Goal: Task Accomplishment & Management: Use online tool/utility

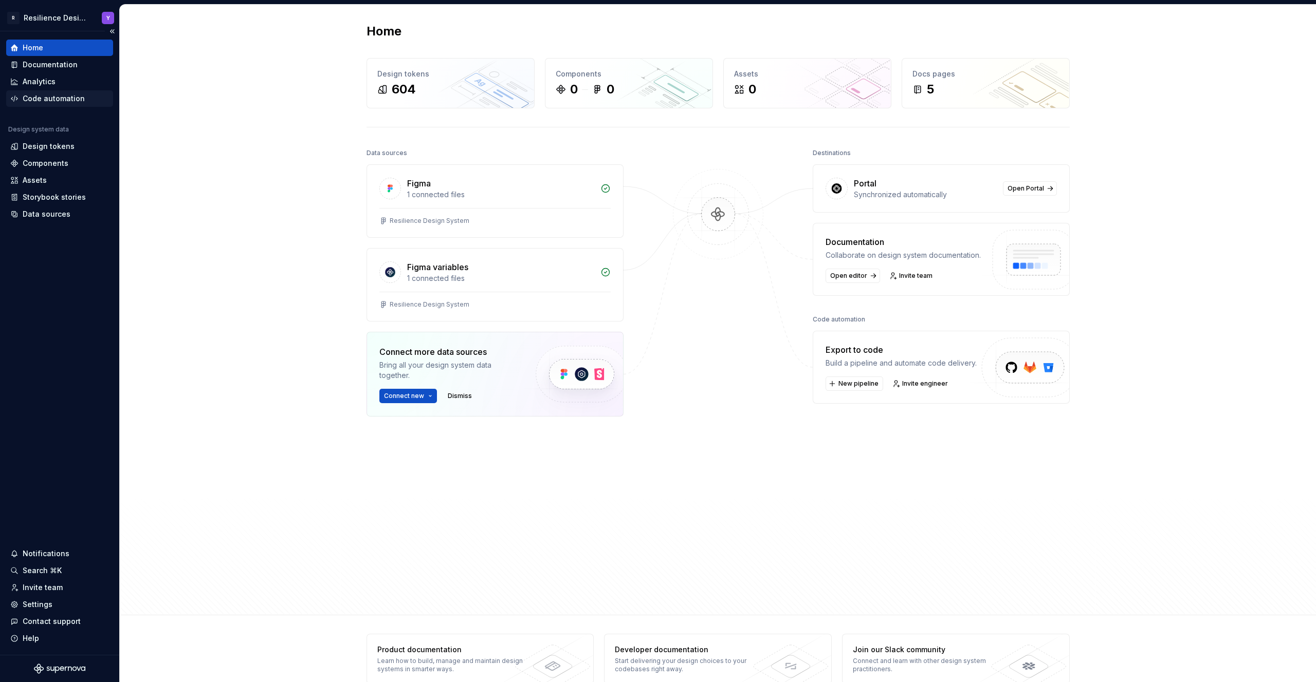
click at [59, 98] on div "Code automation" at bounding box center [54, 99] width 62 height 10
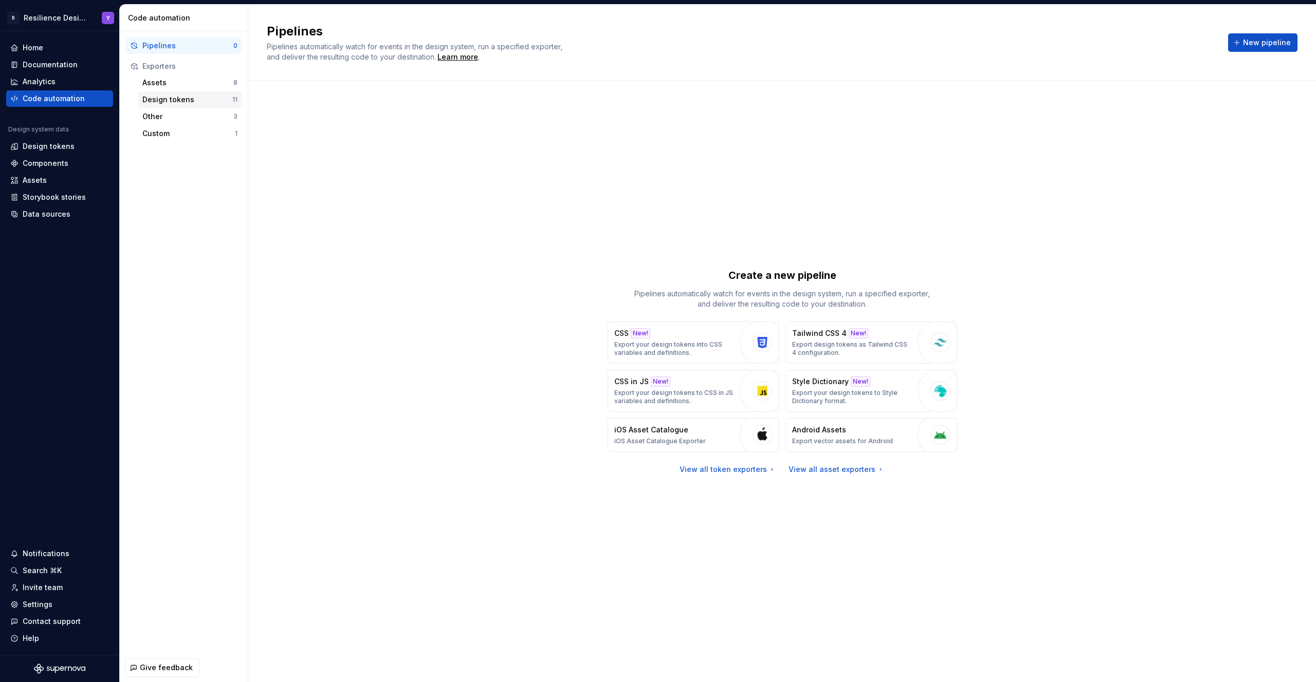
click at [208, 104] on div "Design tokens" at bounding box center [187, 100] width 90 height 10
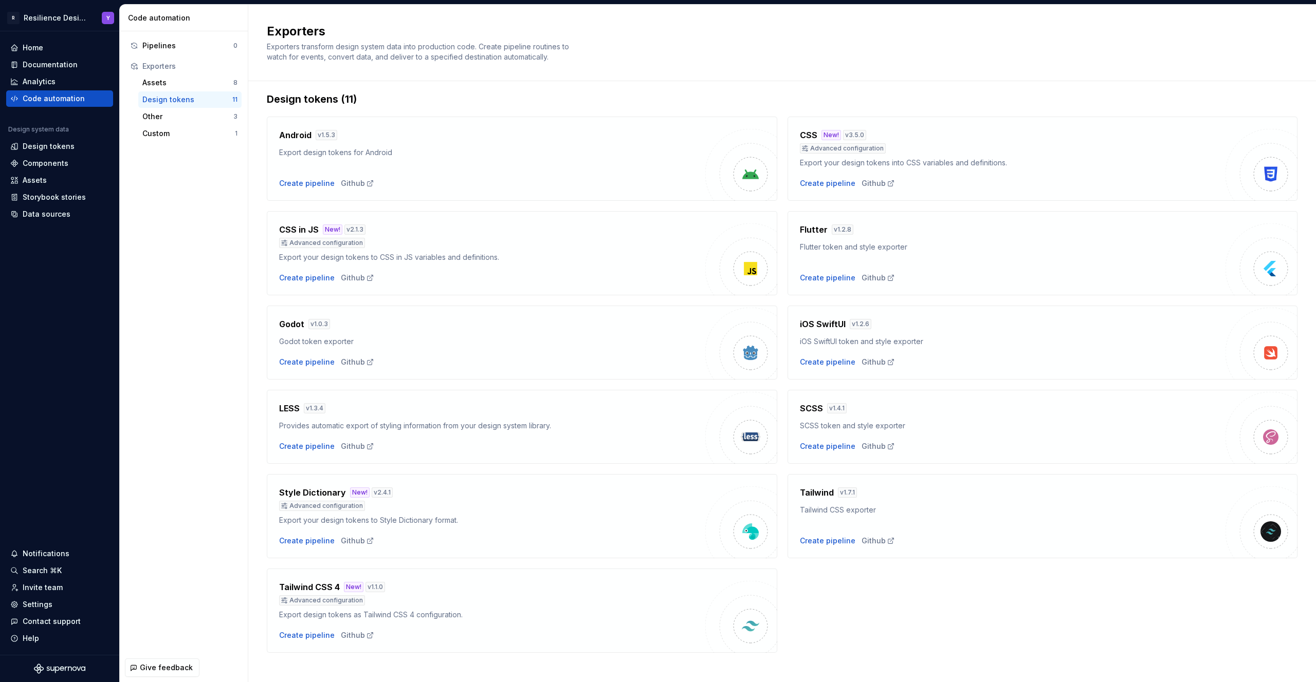
scroll to position [17, 0]
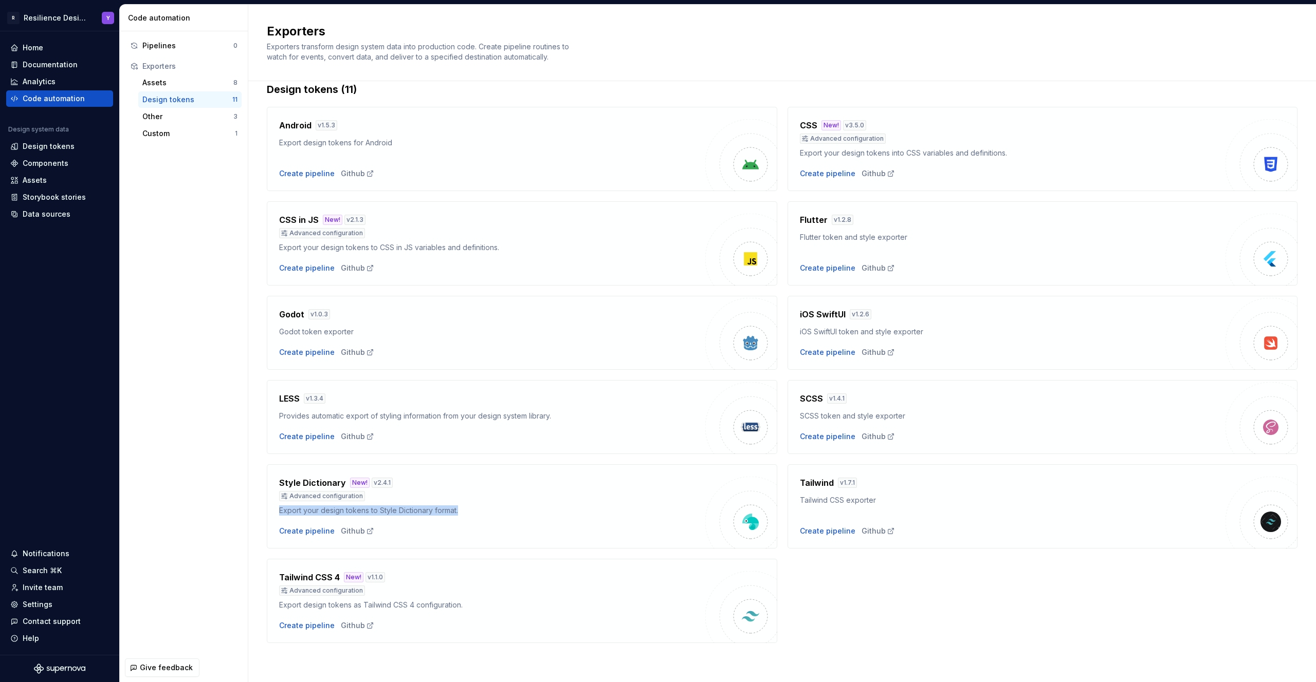
drag, startPoint x: 270, startPoint y: 511, endPoint x: 517, endPoint y: 515, distance: 247.2
click at [517, 515] on div "Style Dictionary New! v 2.4.1 Advanced configuration Export your design tokens …" at bounding box center [522, 507] width 510 height 84
click at [749, 522] on img at bounding box center [750, 522] width 21 height 21
click at [742, 515] on div at bounding box center [742, 515] width 0 height 0
click at [460, 524] on div "Style Dictionary New! v 2.4.1 Advanced configuration Export your design tokens …" at bounding box center [492, 507] width 426 height 60
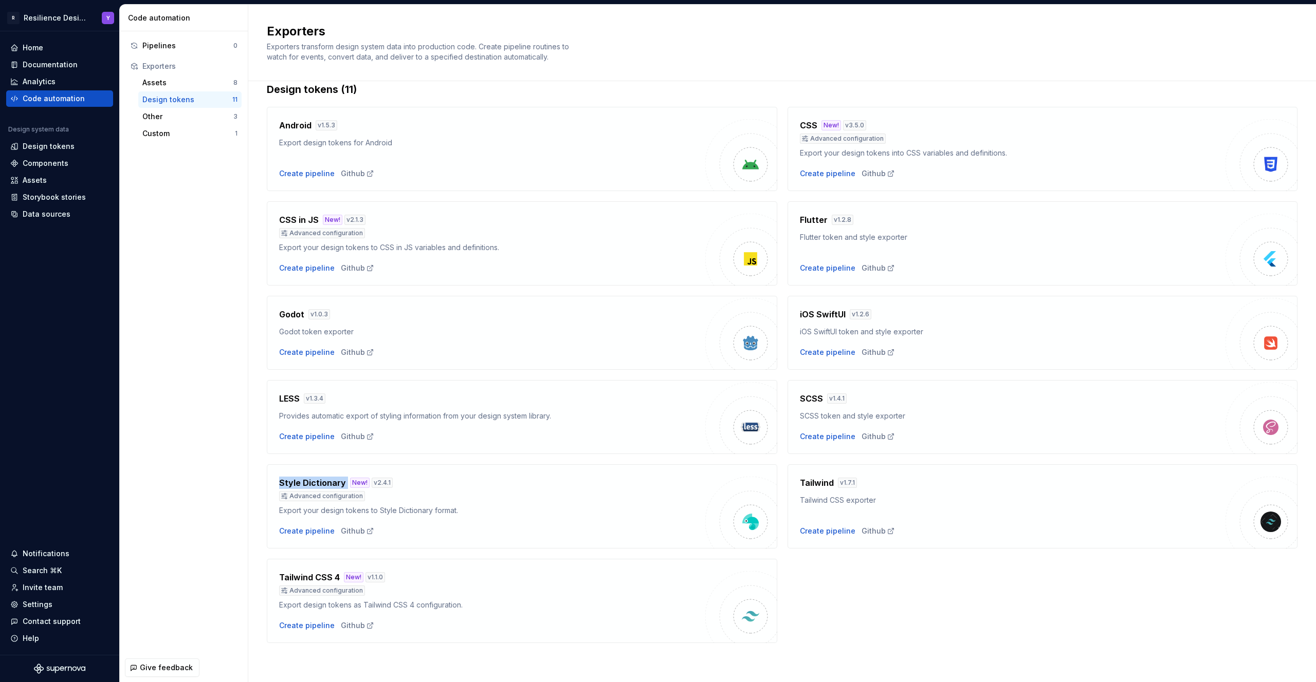
drag, startPoint x: 274, startPoint y: 483, endPoint x: 348, endPoint y: 484, distance: 74.0
click at [348, 484] on div "Style Dictionary New! v 2.4.1 Advanced configuration Export your design tokens …" at bounding box center [522, 507] width 510 height 84
copy h4 "Style Dictionary"
click at [385, 501] on div "Advanced configuration" at bounding box center [492, 496] width 426 height 10
drag, startPoint x: 297, startPoint y: 510, endPoint x: 507, endPoint y: 509, distance: 210.7
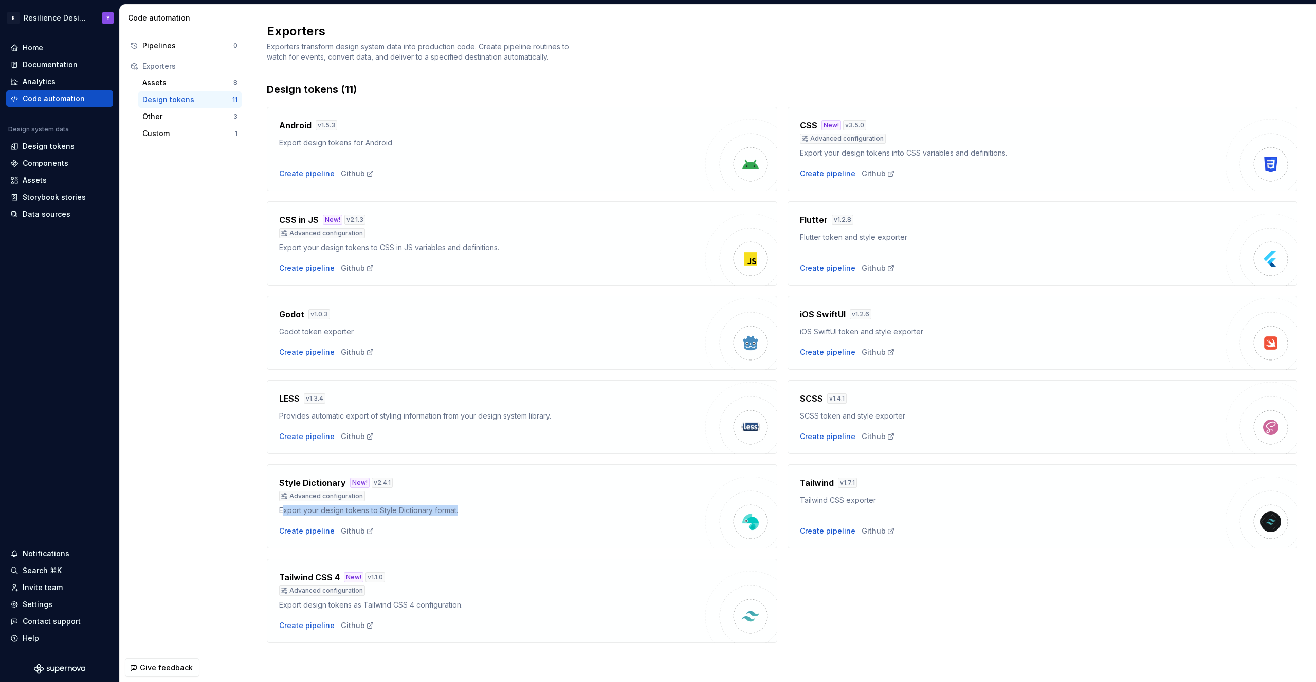
click at [507, 509] on div "Export your design tokens to Style Dictionary format." at bounding box center [492, 511] width 426 height 10
click at [335, 496] on div "Advanced configuration" at bounding box center [322, 496] width 86 height 10
drag, startPoint x: 335, startPoint y: 495, endPoint x: 599, endPoint y: 516, distance: 265.5
click at [337, 495] on div "Advanced configuration" at bounding box center [322, 496] width 86 height 10
click at [450, 498] on div "Style Dictionary New! v 2.4.1 Advanced configuration" at bounding box center [492, 489] width 426 height 25
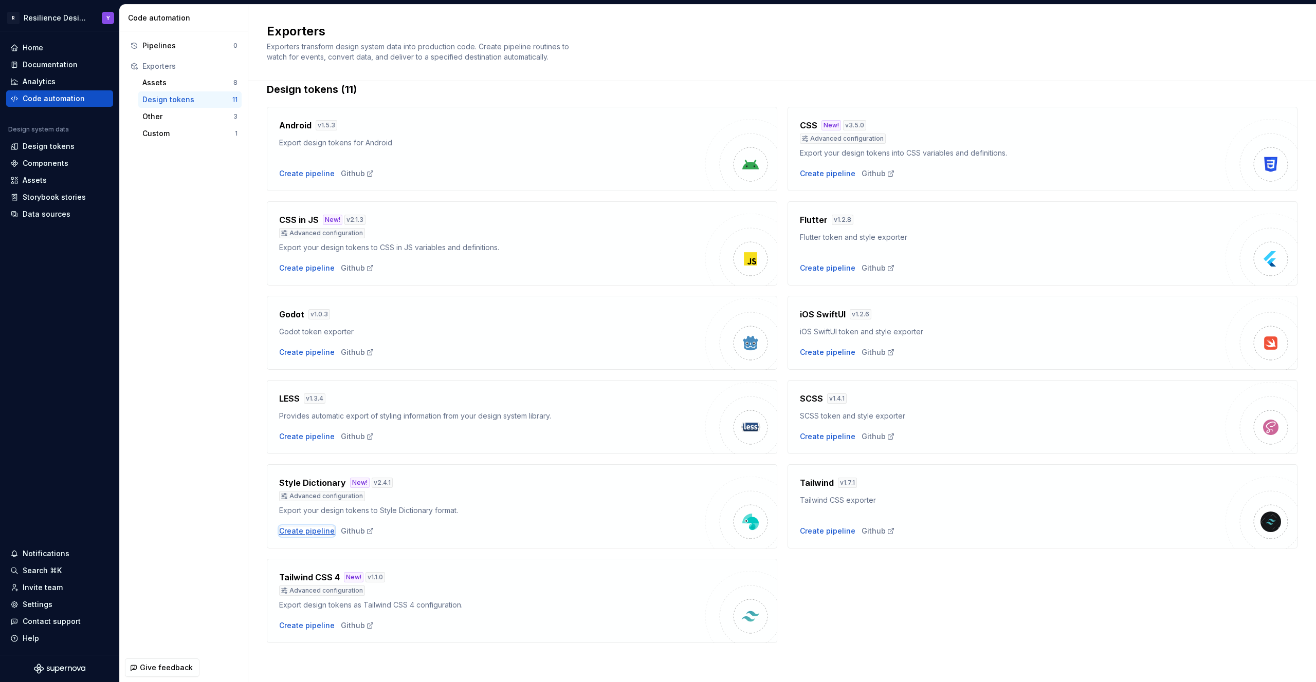
click at [313, 531] on div "Create pipeline" at bounding box center [306, 531] width 55 height 10
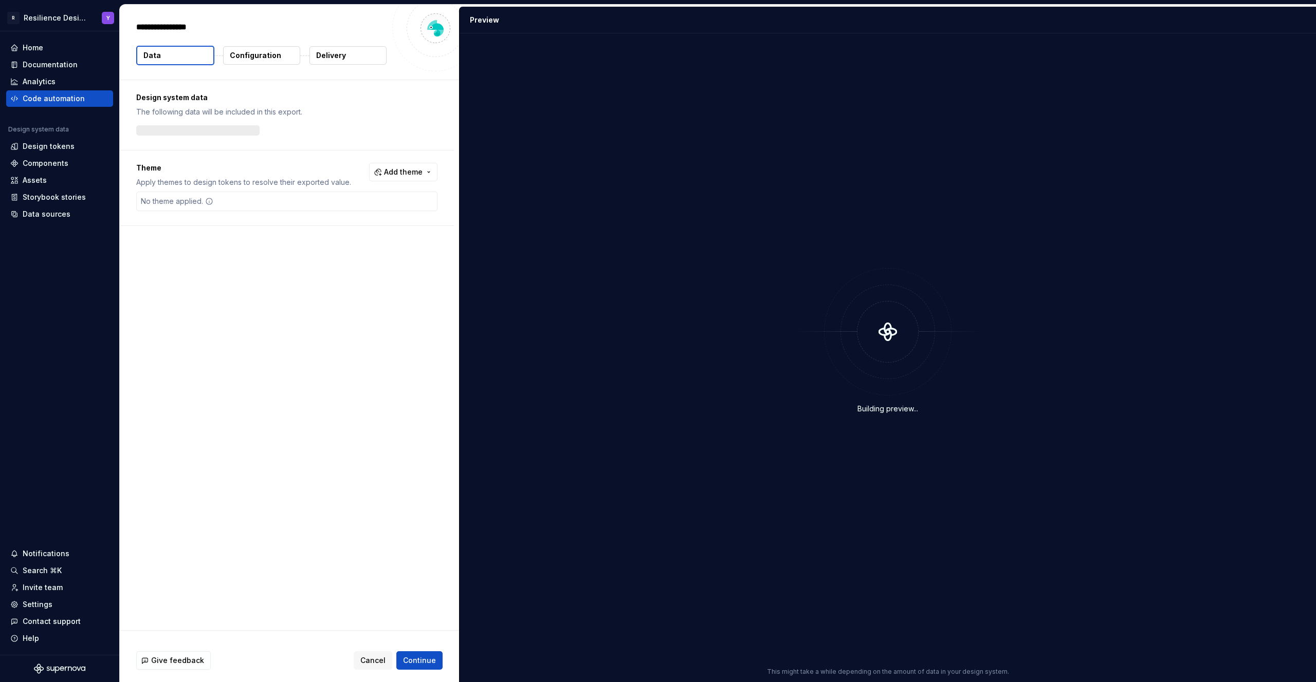
type textarea "*"
click at [402, 176] on span "Add theme" at bounding box center [403, 172] width 39 height 10
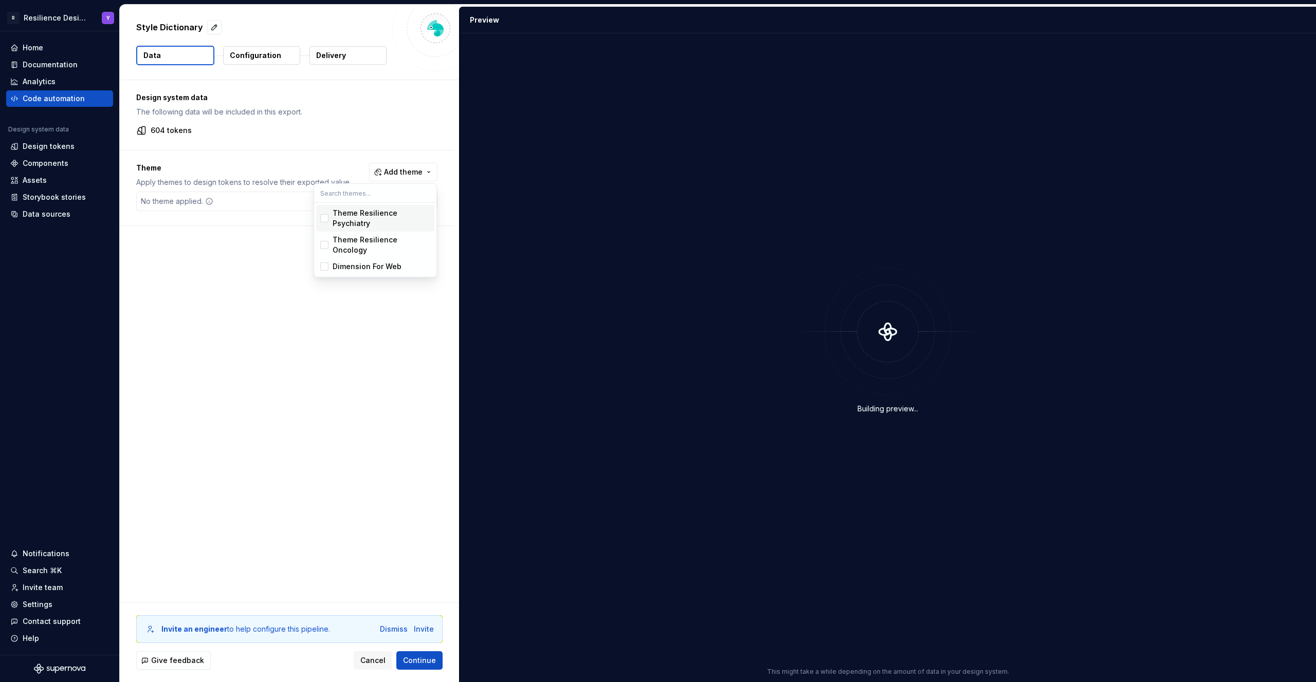
click at [398, 219] on div "Theme Resilience Psychiatry" at bounding box center [381, 218] width 98 height 21
click at [325, 245] on span "Theme Resilience Oncology" at bounding box center [375, 245] width 118 height 27
click at [320, 318] on html "R Resilience Design System Y Home Documentation Analytics Code automation Desig…" at bounding box center [658, 341] width 1316 height 682
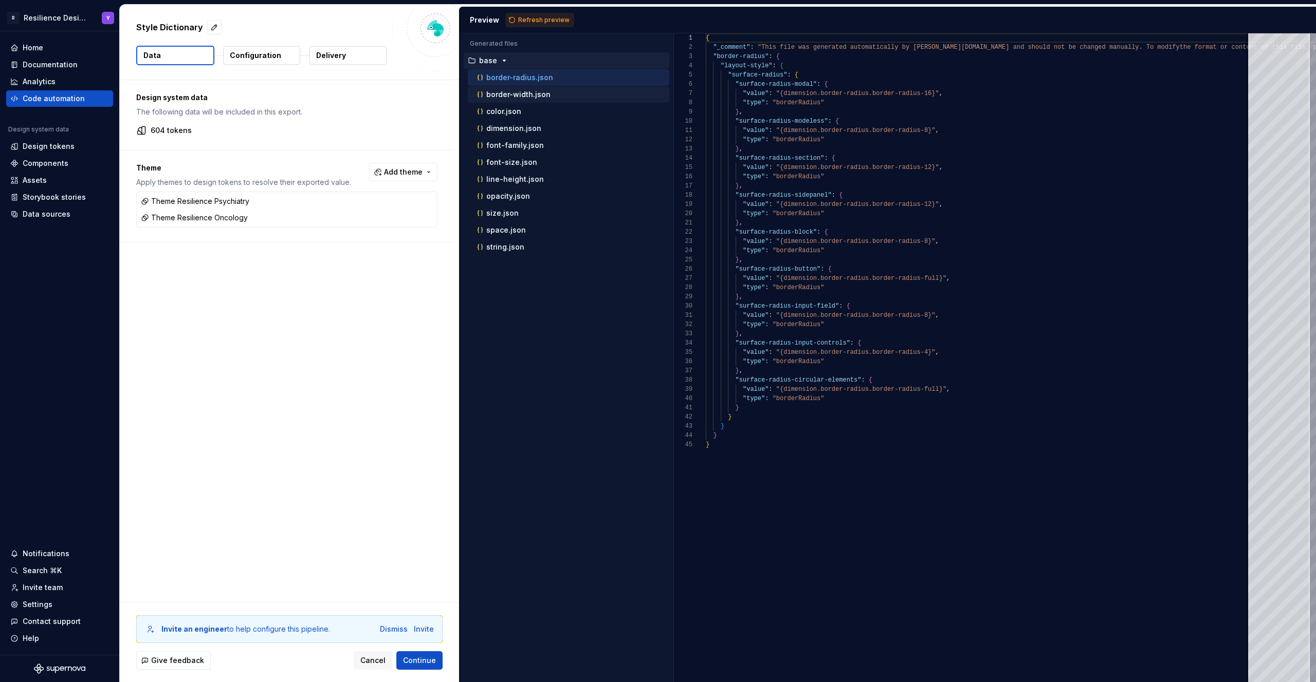
click at [536, 94] on p "border-width.json" at bounding box center [518, 94] width 64 height 8
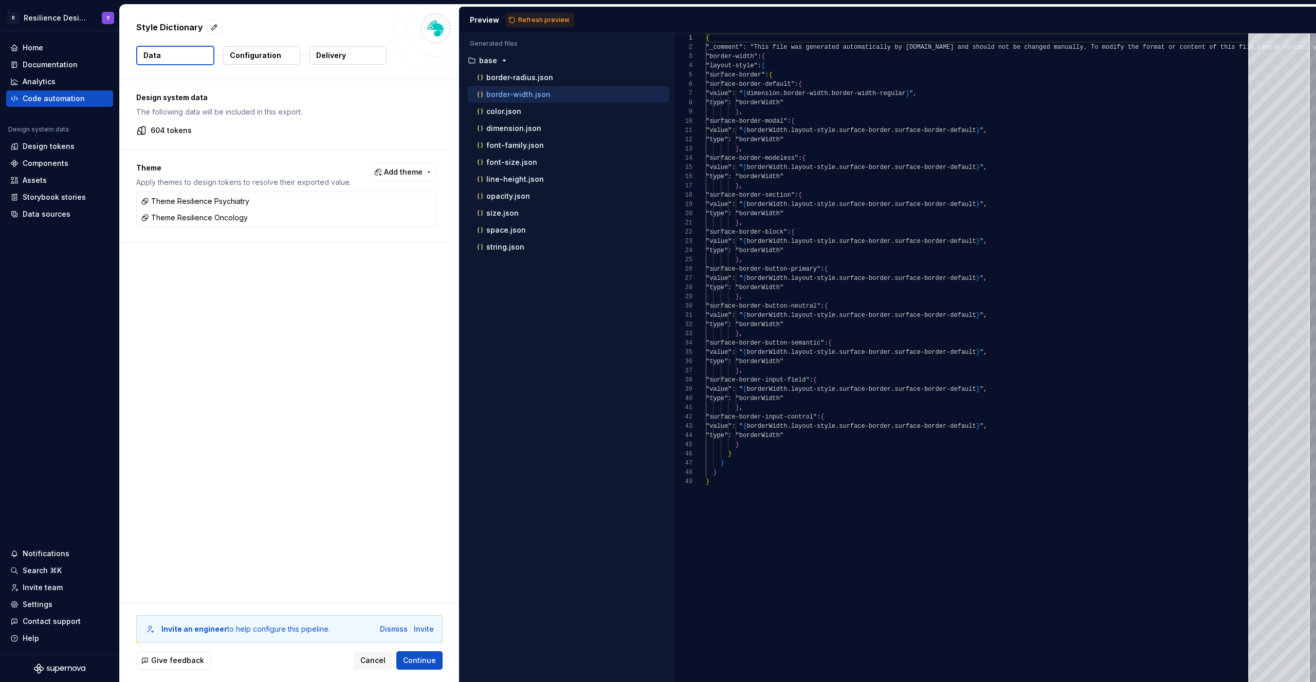
scroll to position [92, 0]
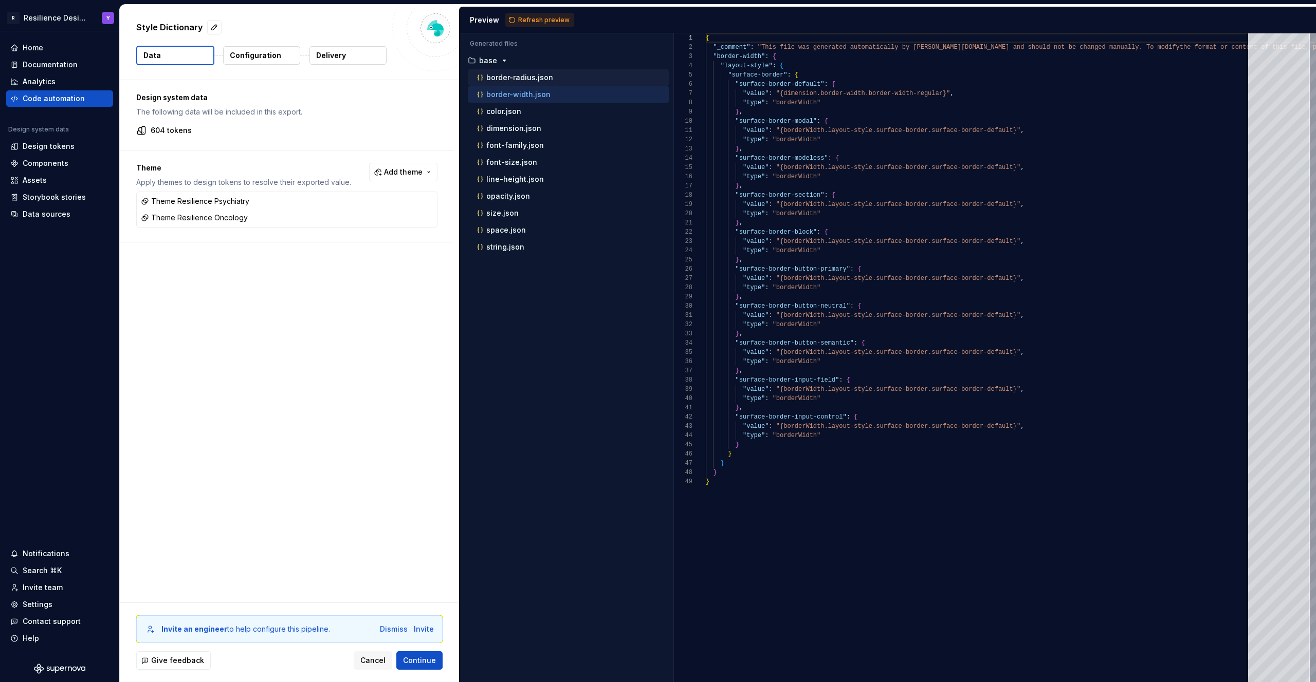
click at [541, 82] on div "border-radius.json" at bounding box center [572, 77] width 194 height 10
type textarea "**********"
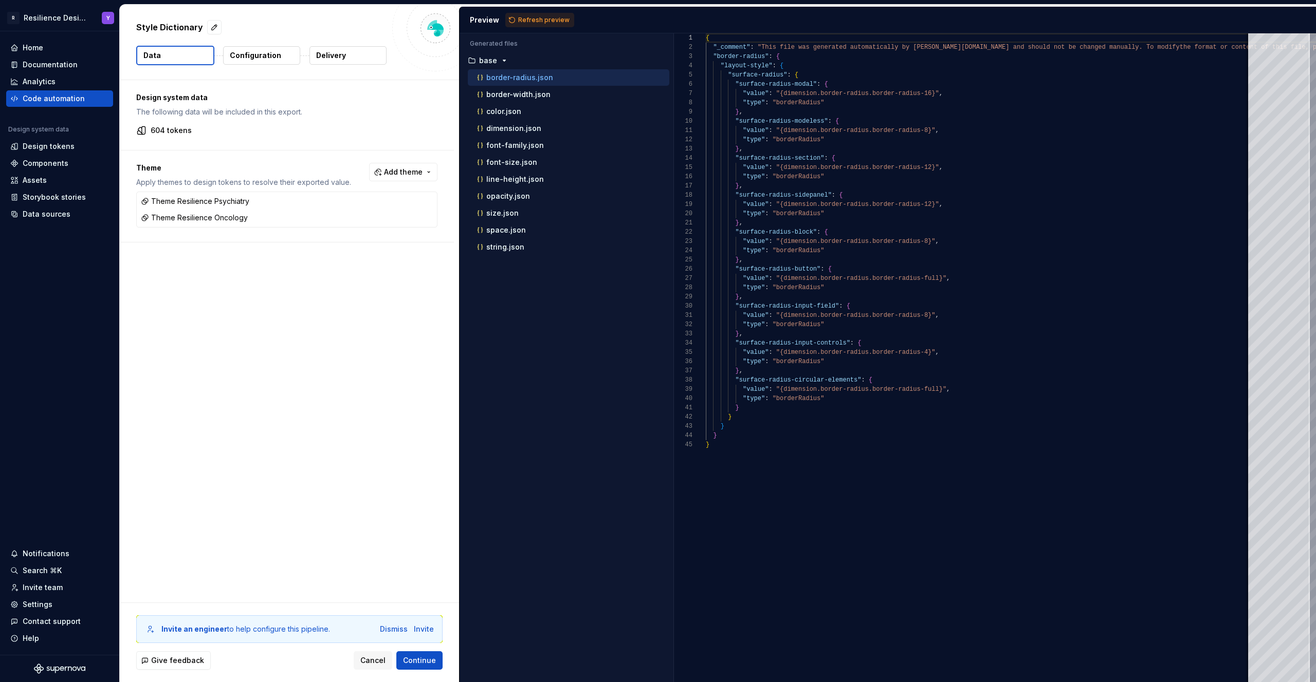
click at [250, 59] on p "Configuration" at bounding box center [255, 55] width 51 height 10
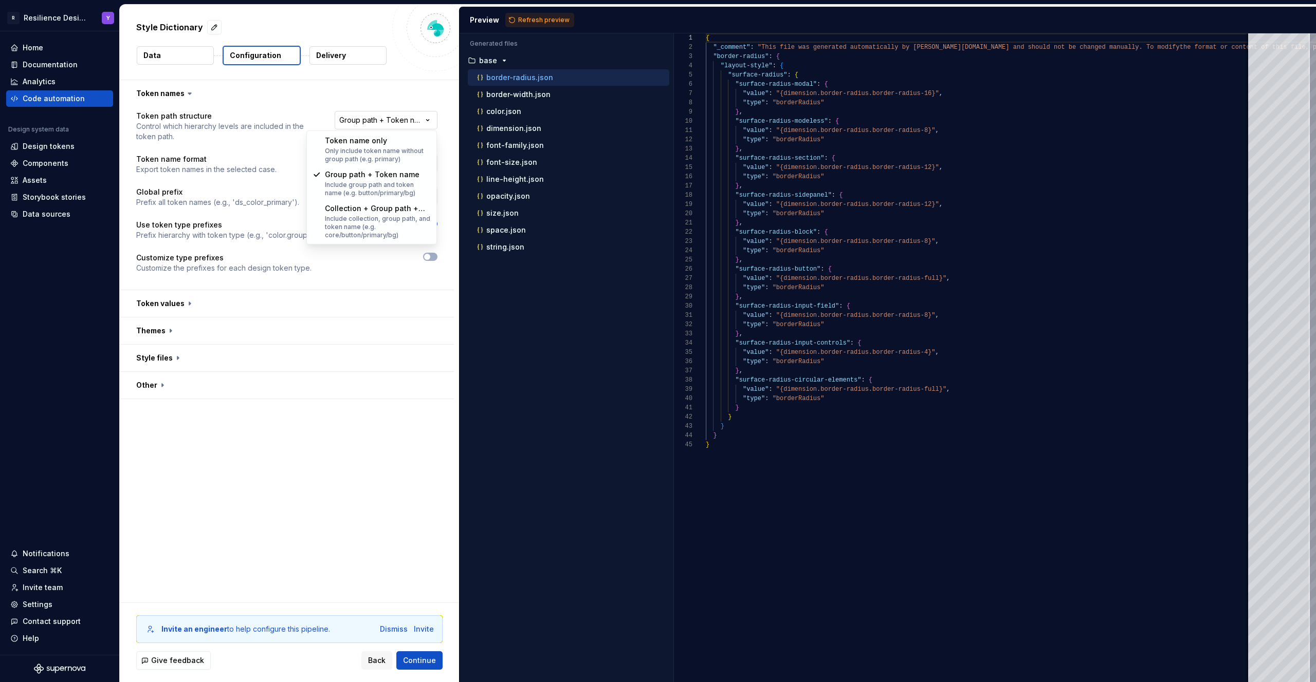
click at [367, 124] on html "**********" at bounding box center [658, 341] width 1316 height 682
click at [317, 339] on html "**********" at bounding box center [658, 341] width 1316 height 682
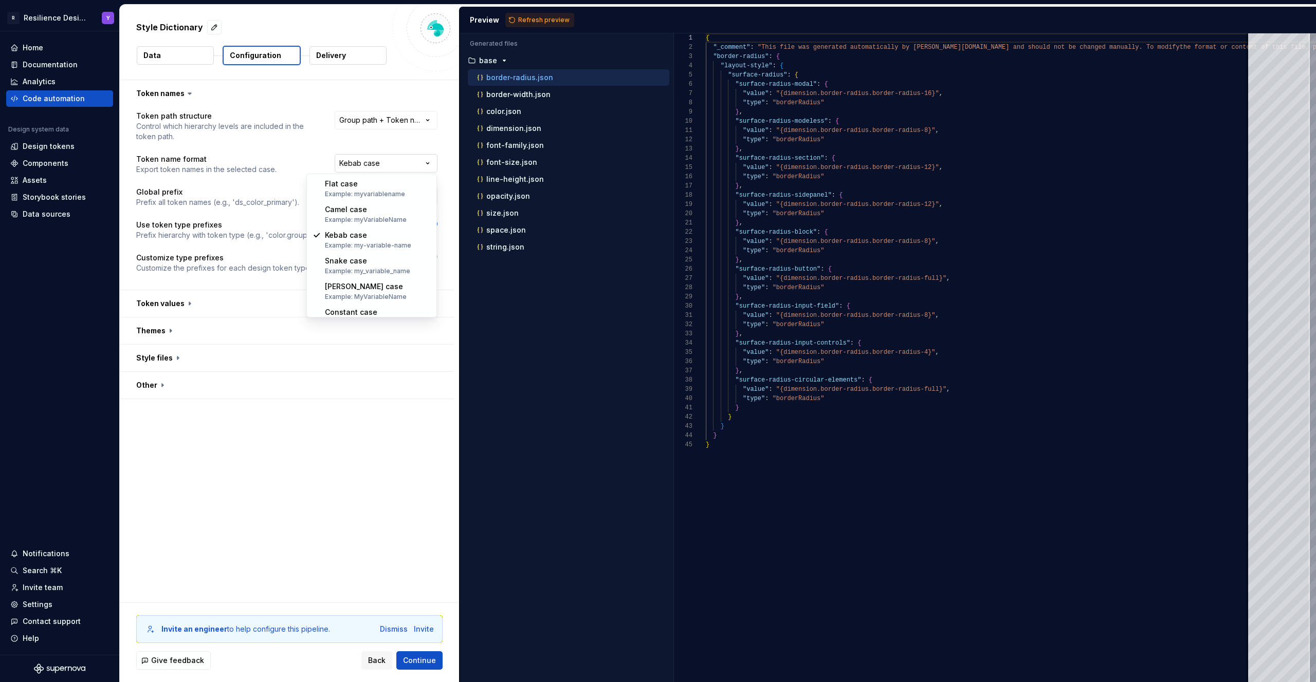
click at [380, 164] on html "**********" at bounding box center [658, 341] width 1316 height 682
select select "*********"
click at [411, 399] on div "**********" at bounding box center [289, 341] width 339 height 523
click at [187, 341] on button "button" at bounding box center [287, 331] width 334 height 27
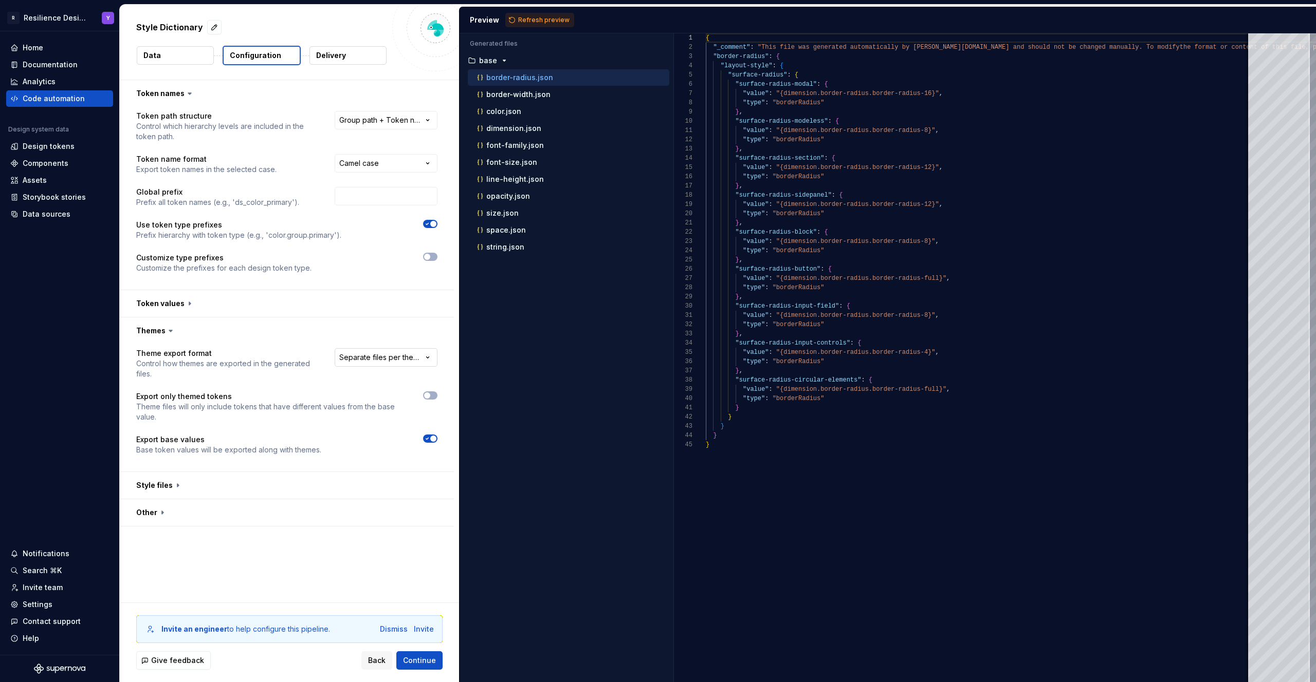
click at [381, 360] on html "**********" at bounding box center [658, 341] width 1316 height 682
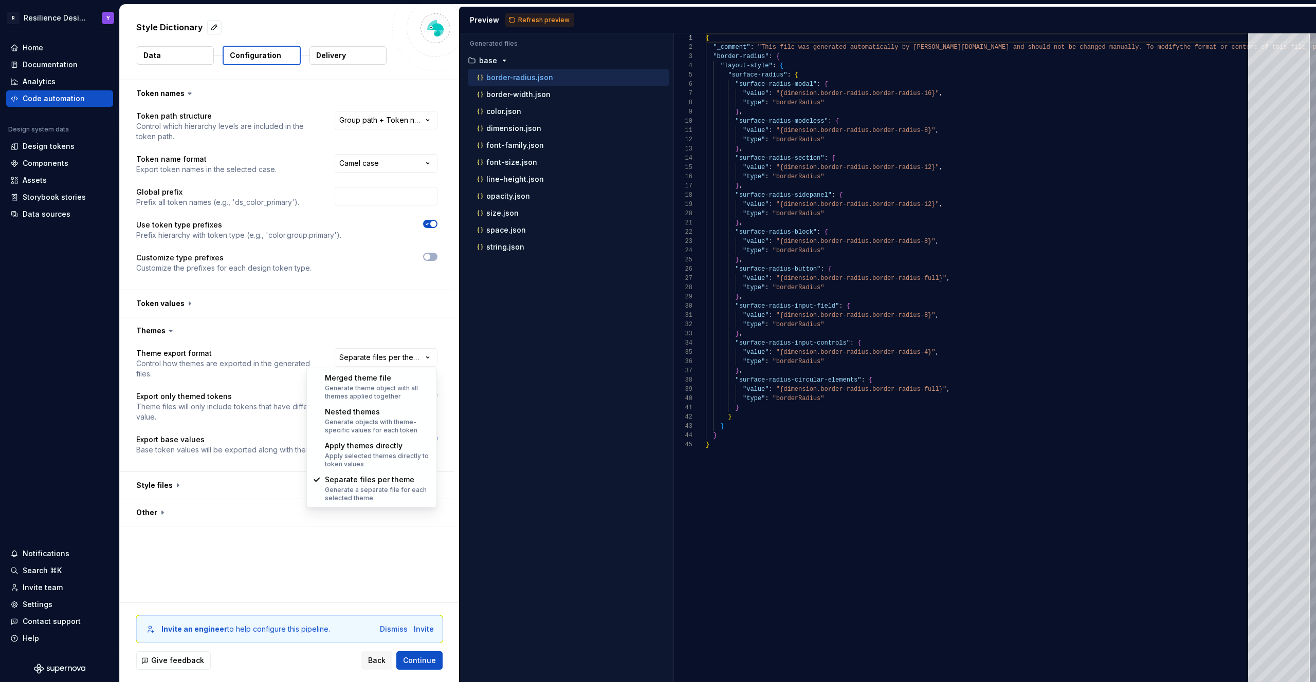
click at [621, 306] on html "**********" at bounding box center [658, 341] width 1316 height 682
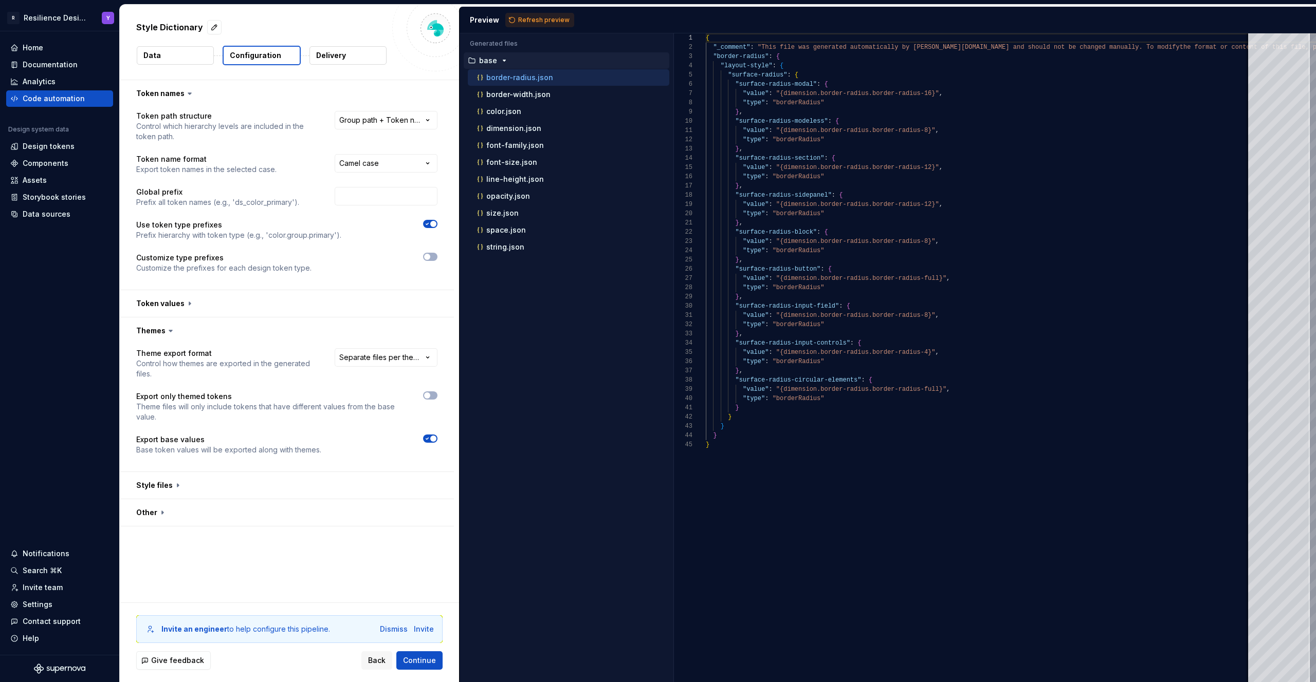
click at [506, 59] on icon "button" at bounding box center [504, 61] width 8 height 8
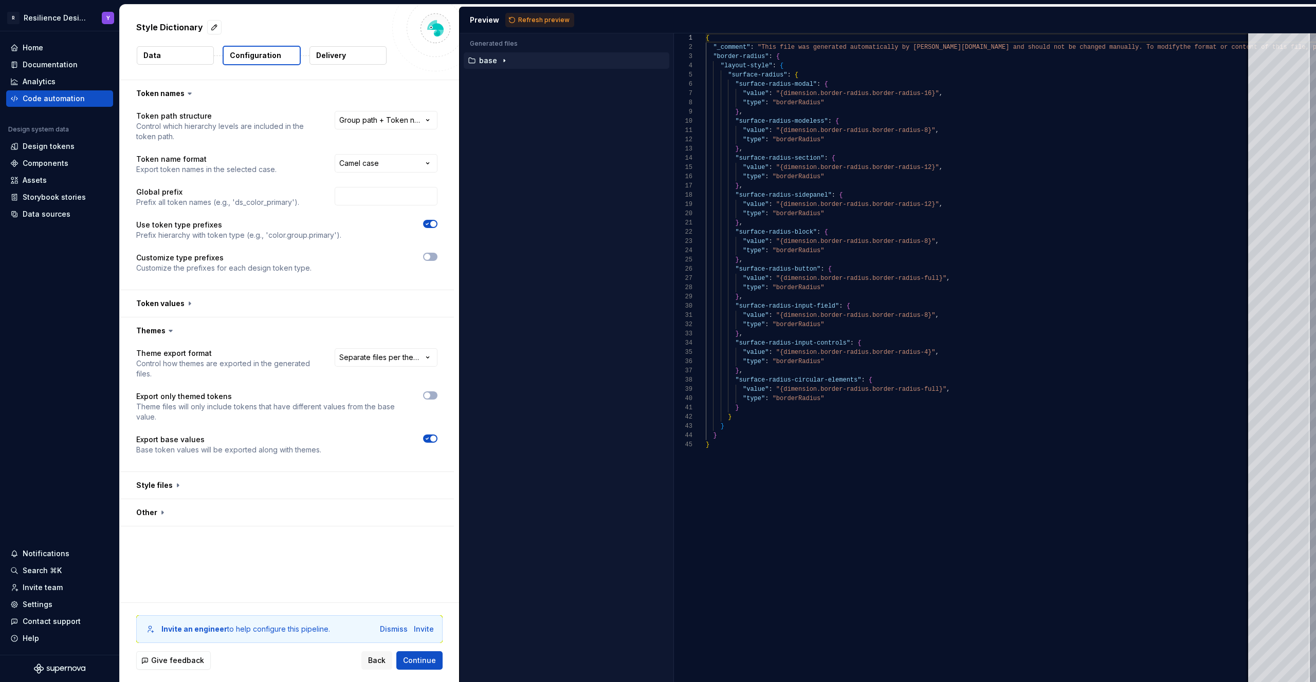
click at [506, 59] on icon "button" at bounding box center [504, 61] width 8 height 8
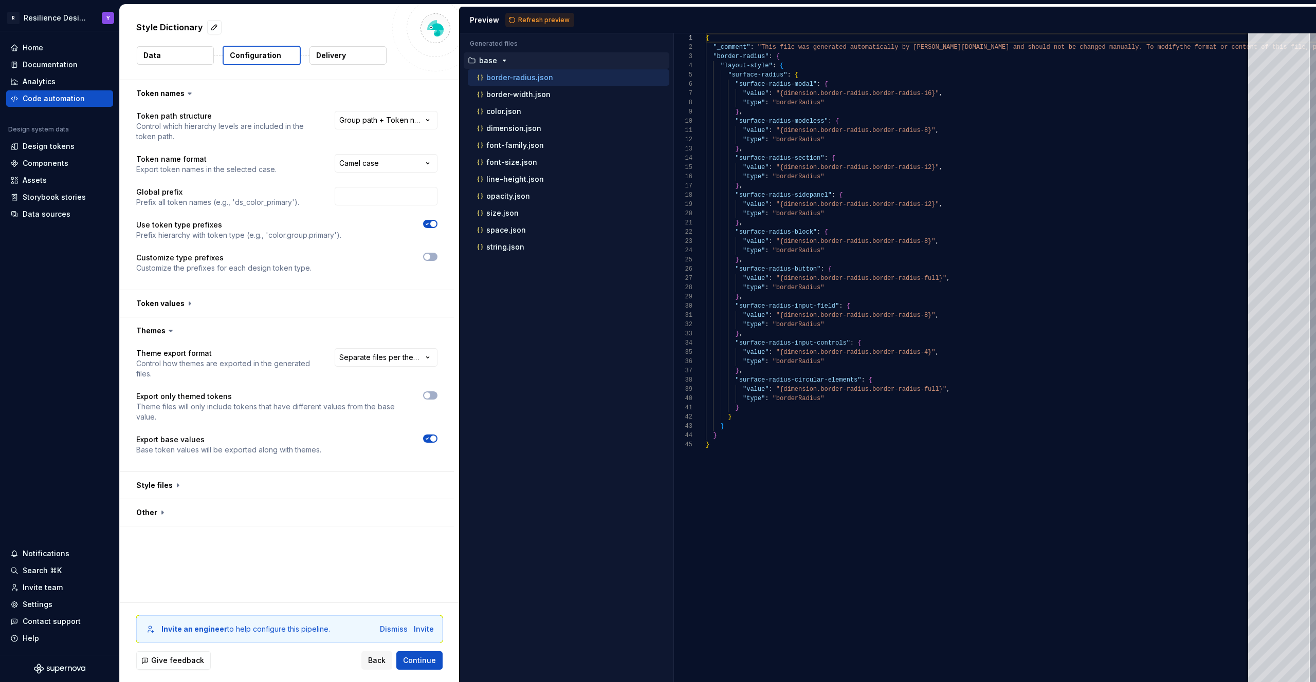
click at [183, 48] on button "Data" at bounding box center [175, 55] width 77 height 18
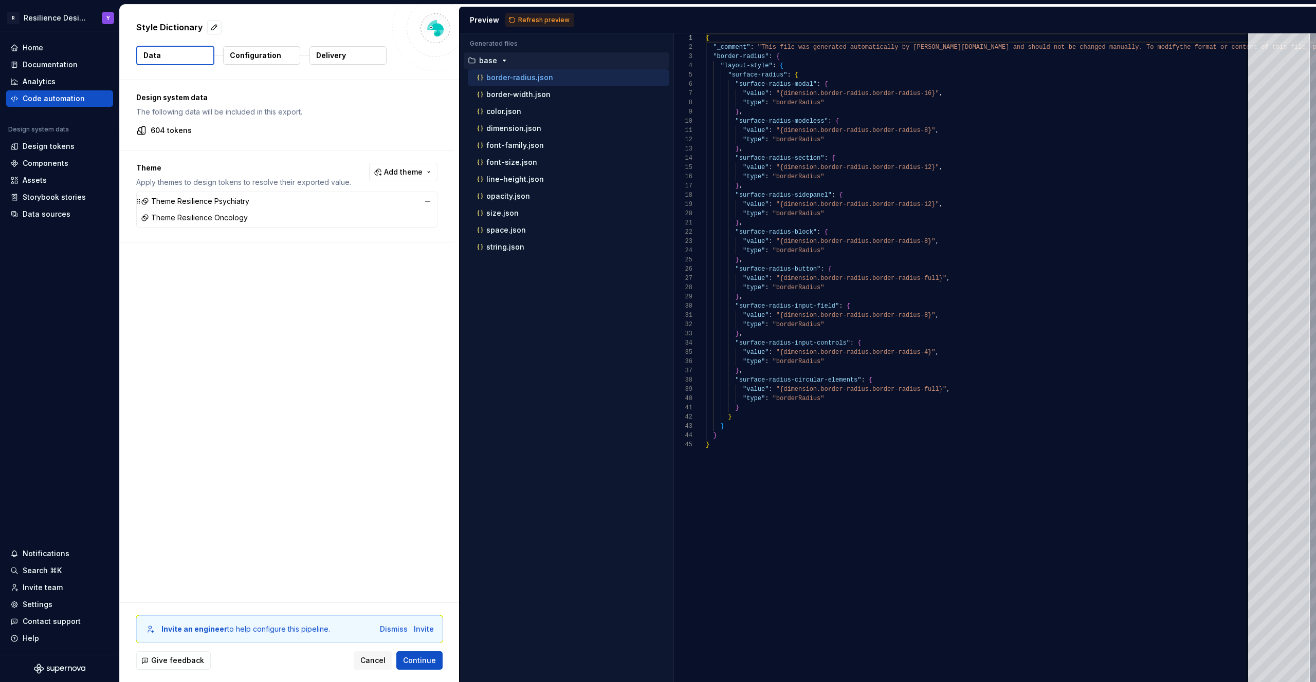
click at [310, 201] on div "Theme Resilience Psychiatry" at bounding box center [287, 201] width 296 height 14
click at [267, 231] on div "Theme Apply themes to design tokens to resolve their exported value. Add theme …" at bounding box center [287, 196] width 334 height 91
click at [212, 136] on div "Design system data The following data will be included in this export. 604 toke…" at bounding box center [287, 115] width 334 height 70
click at [256, 49] on button "Configuration" at bounding box center [261, 55] width 77 height 18
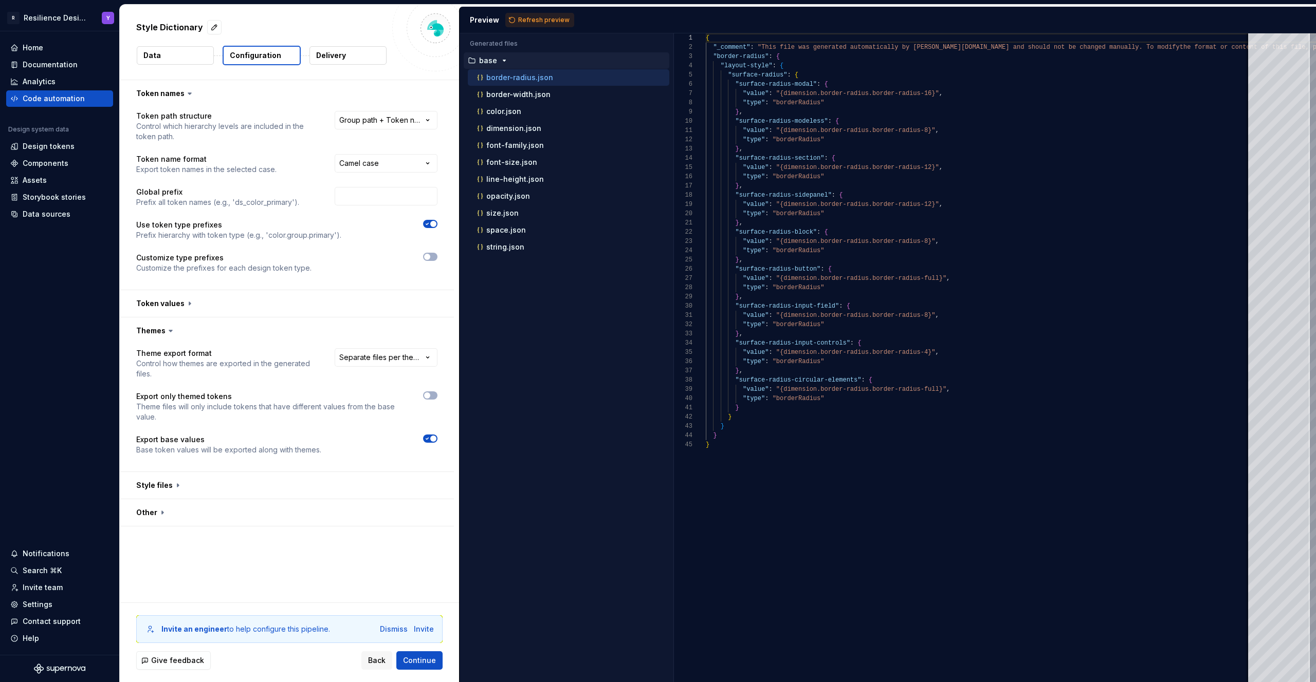
click at [549, 11] on div "Preview Refresh preview" at bounding box center [887, 20] width 856 height 27
click at [551, 22] on span "Refresh preview" at bounding box center [543, 20] width 51 height 8
click at [500, 61] on icon "button" at bounding box center [504, 61] width 8 height 8
click at [513, 76] on p "resilienceOncology" at bounding box center [514, 77] width 70 height 8
click at [533, 285] on p "resiliencePsychiatry" at bounding box center [515, 281] width 73 height 8
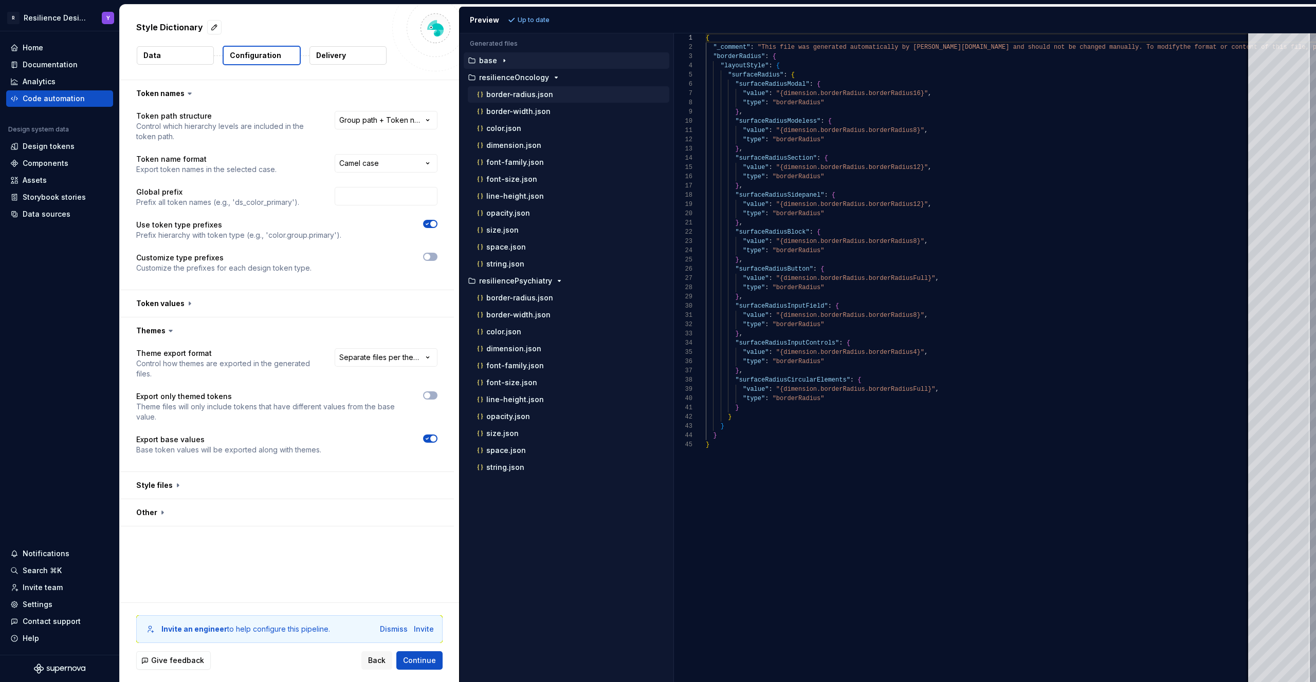
click at [550, 92] on div "border-radius.json" at bounding box center [572, 94] width 194 height 10
click at [549, 72] on button "resilienceOncology" at bounding box center [567, 77] width 206 height 11
click at [535, 58] on div "base" at bounding box center [567, 61] width 203 height 8
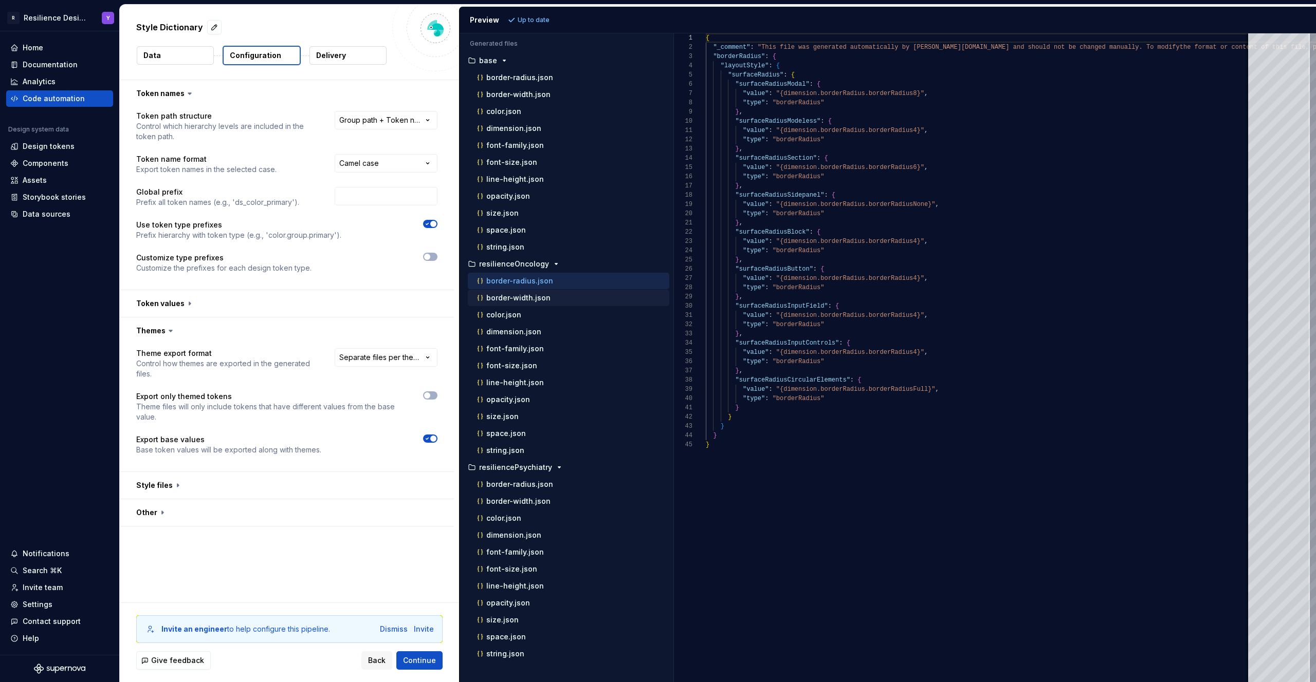
click at [563, 295] on div "border-width.json" at bounding box center [572, 298] width 194 height 10
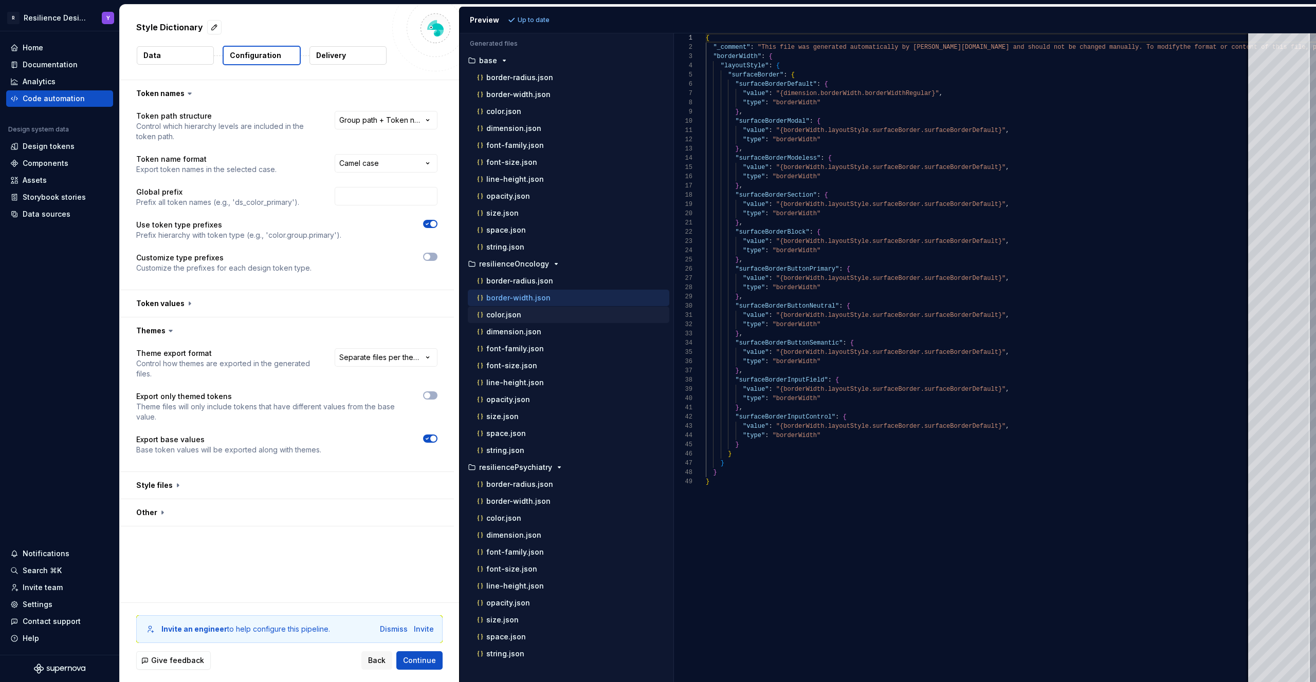
click at [552, 314] on div "color.json" at bounding box center [572, 315] width 194 height 10
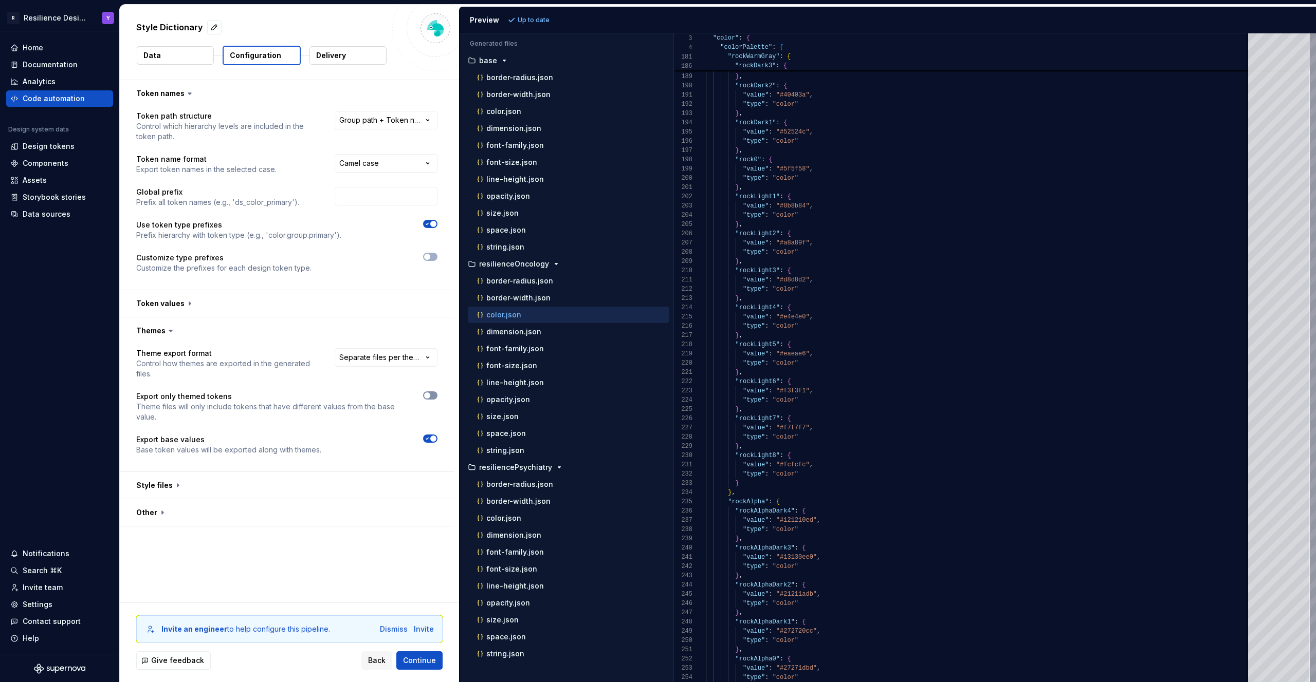
click at [431, 394] on button "button" at bounding box center [430, 396] width 14 height 8
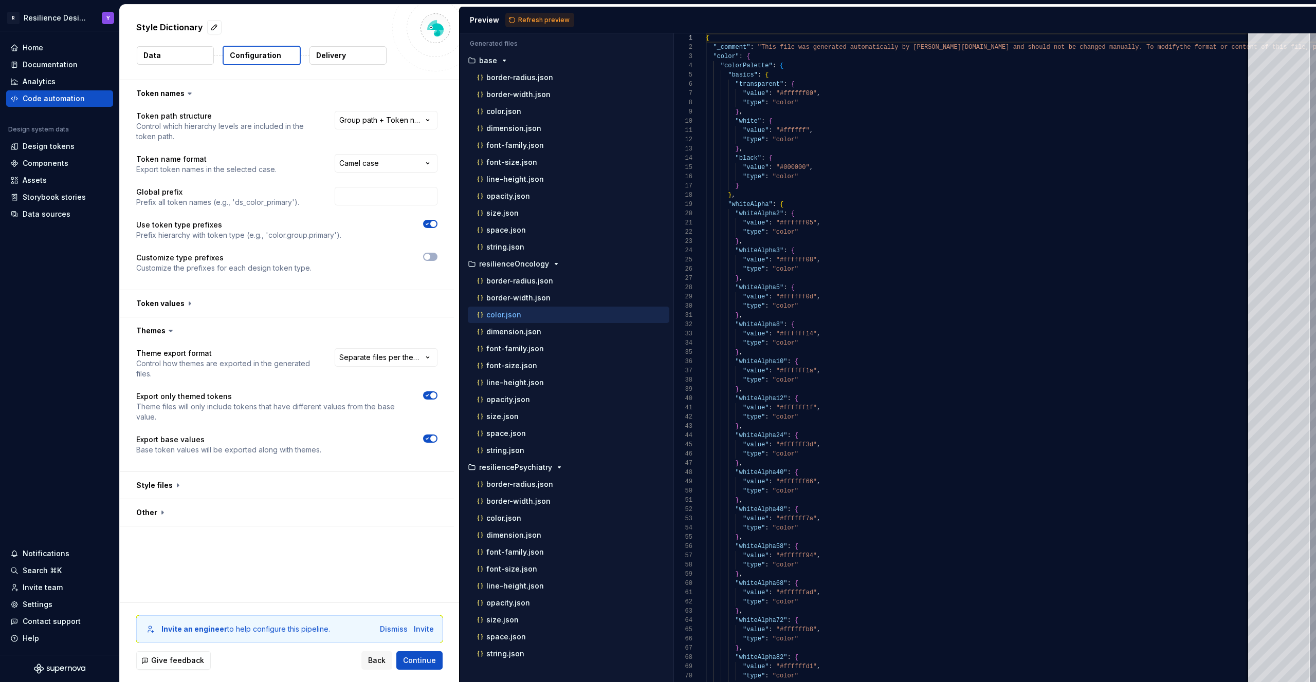
click at [427, 439] on icon "button" at bounding box center [427, 439] width 3 height 2
click at [398, 476] on button "button" at bounding box center [287, 485] width 334 height 27
click at [534, 25] on button "Refresh preview" at bounding box center [539, 20] width 69 height 14
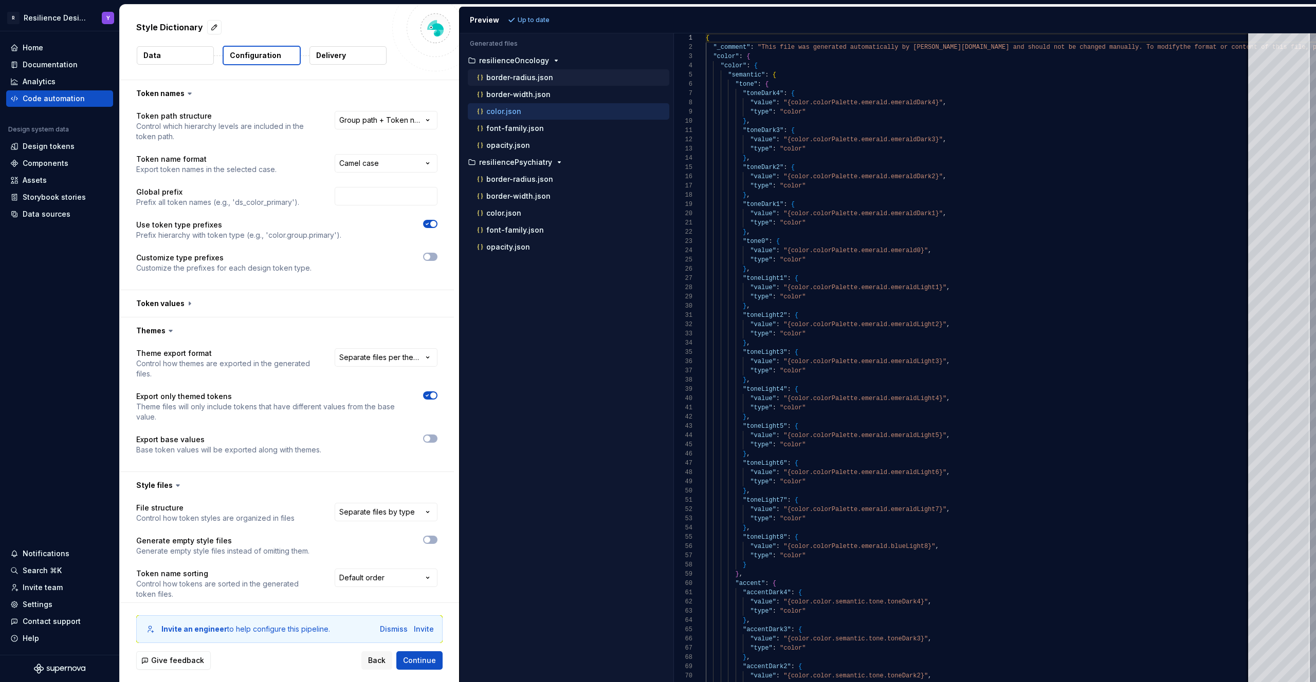
click at [566, 76] on div "border-radius.json" at bounding box center [572, 77] width 194 height 10
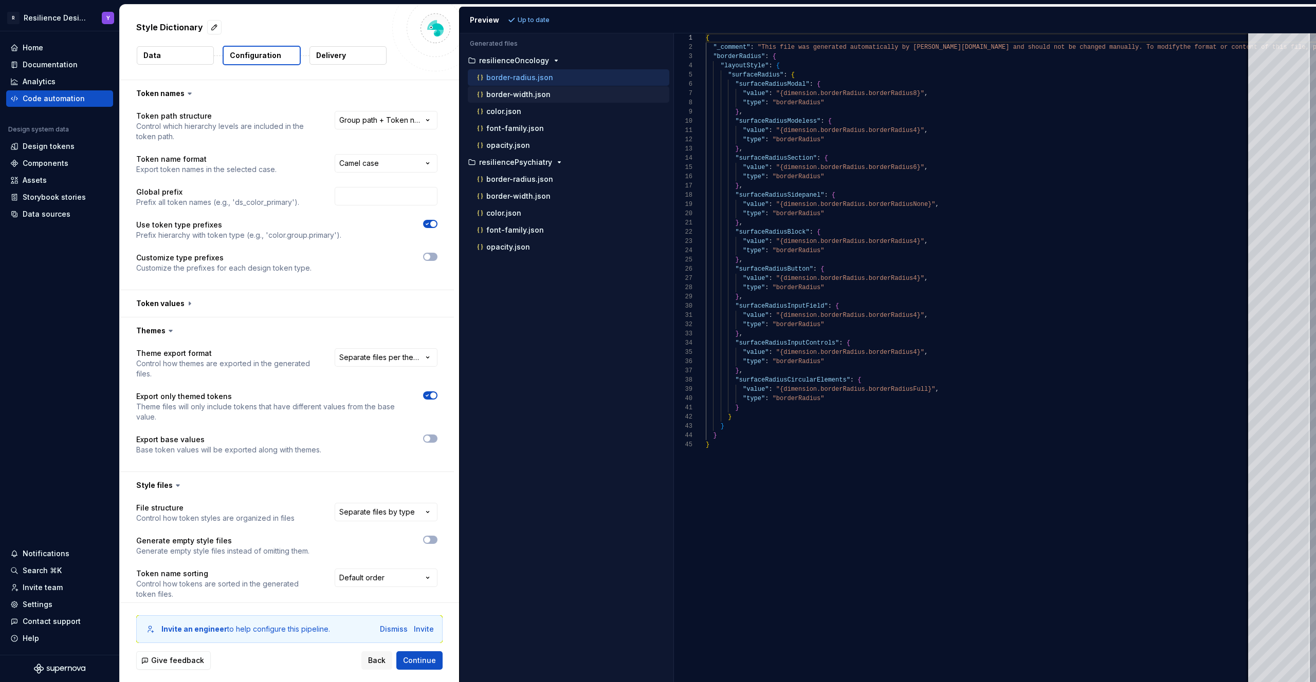
click at [562, 98] on div "border-width.json" at bounding box center [572, 94] width 194 height 10
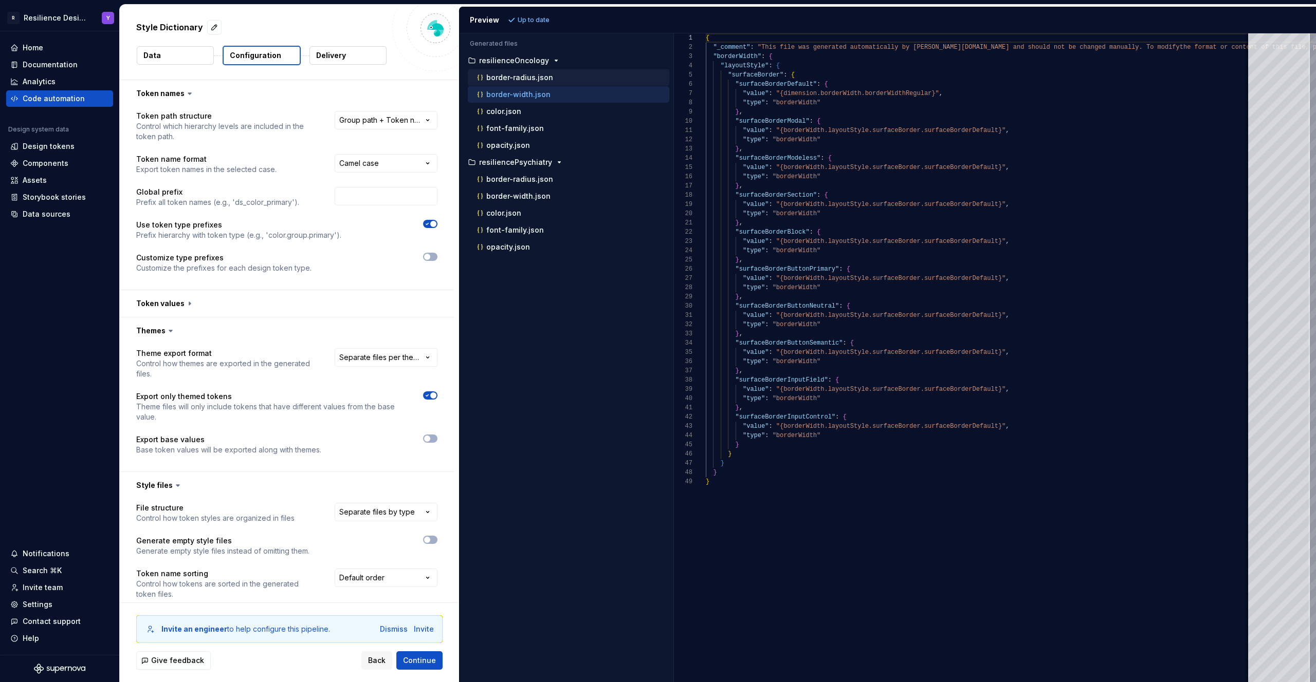
click at [557, 73] on div "border-radius.json" at bounding box center [572, 77] width 194 height 10
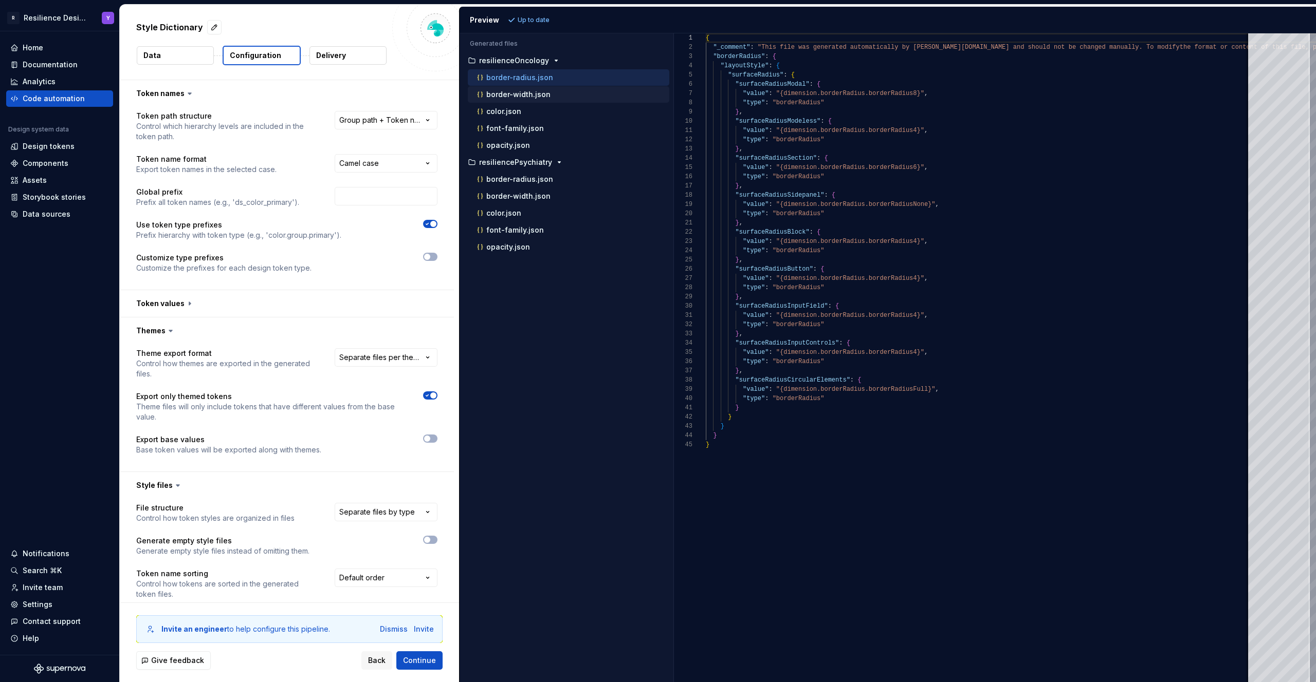
click at [563, 94] on div "border-width.json" at bounding box center [572, 94] width 194 height 10
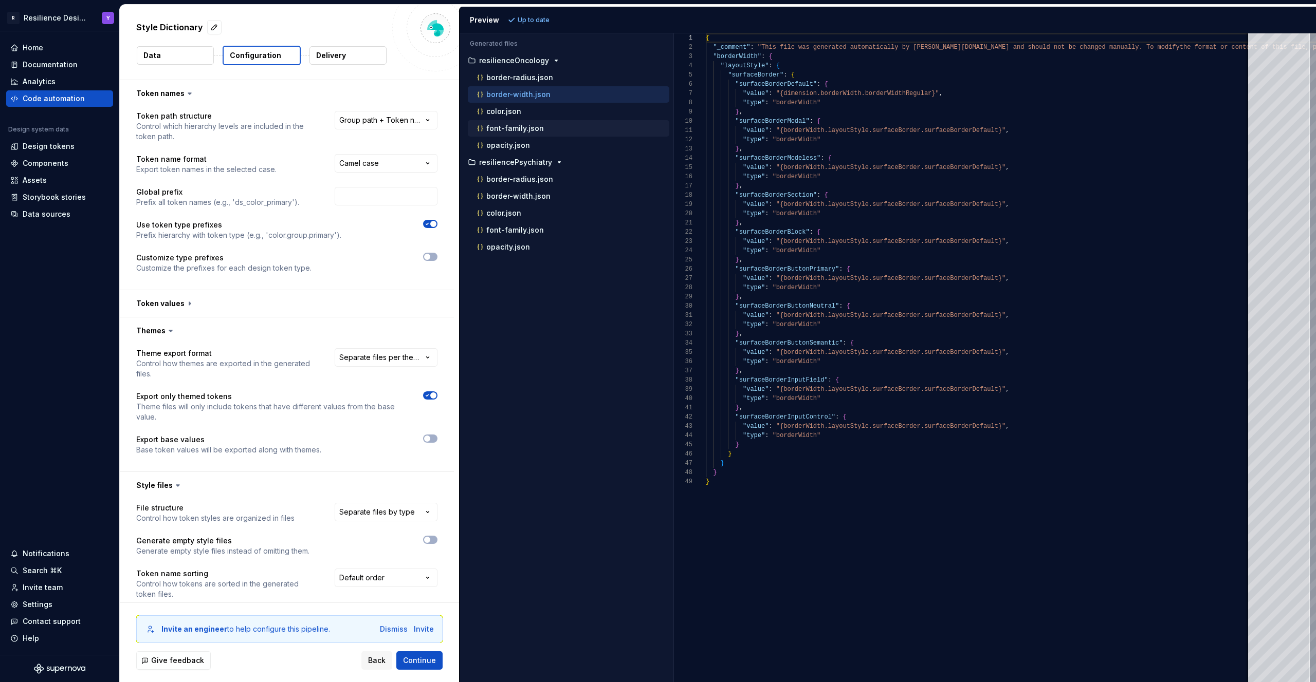
click at [556, 131] on div "font-family.json" at bounding box center [572, 128] width 194 height 10
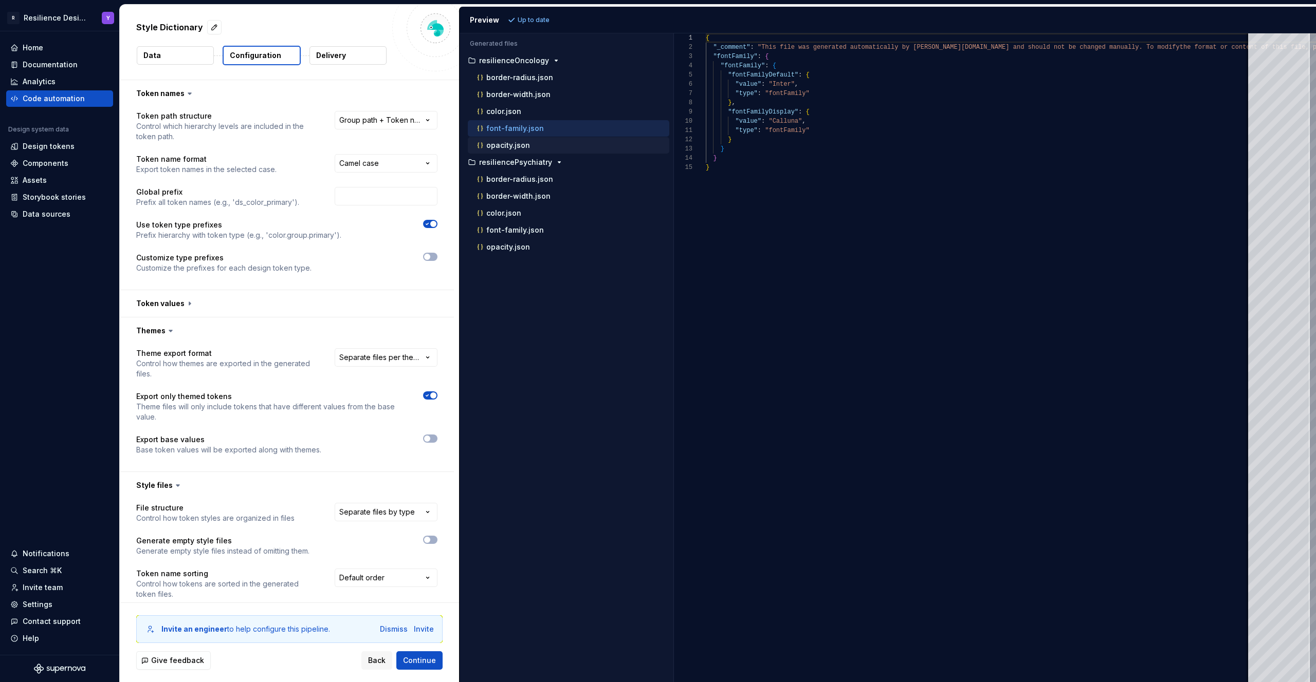
click at [552, 144] on div "opacity.json" at bounding box center [572, 145] width 194 height 10
click at [539, 176] on p "border-radius.json" at bounding box center [519, 179] width 67 height 8
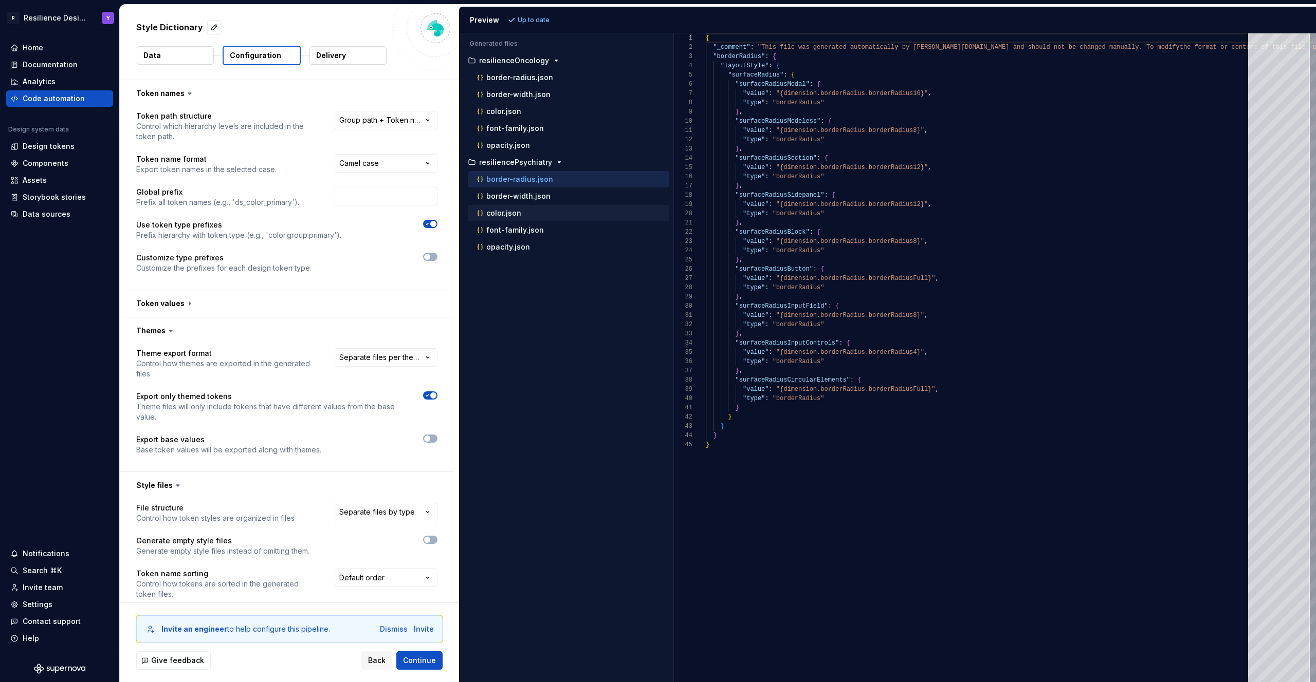
click at [560, 217] on div "color.json" at bounding box center [572, 213] width 194 height 10
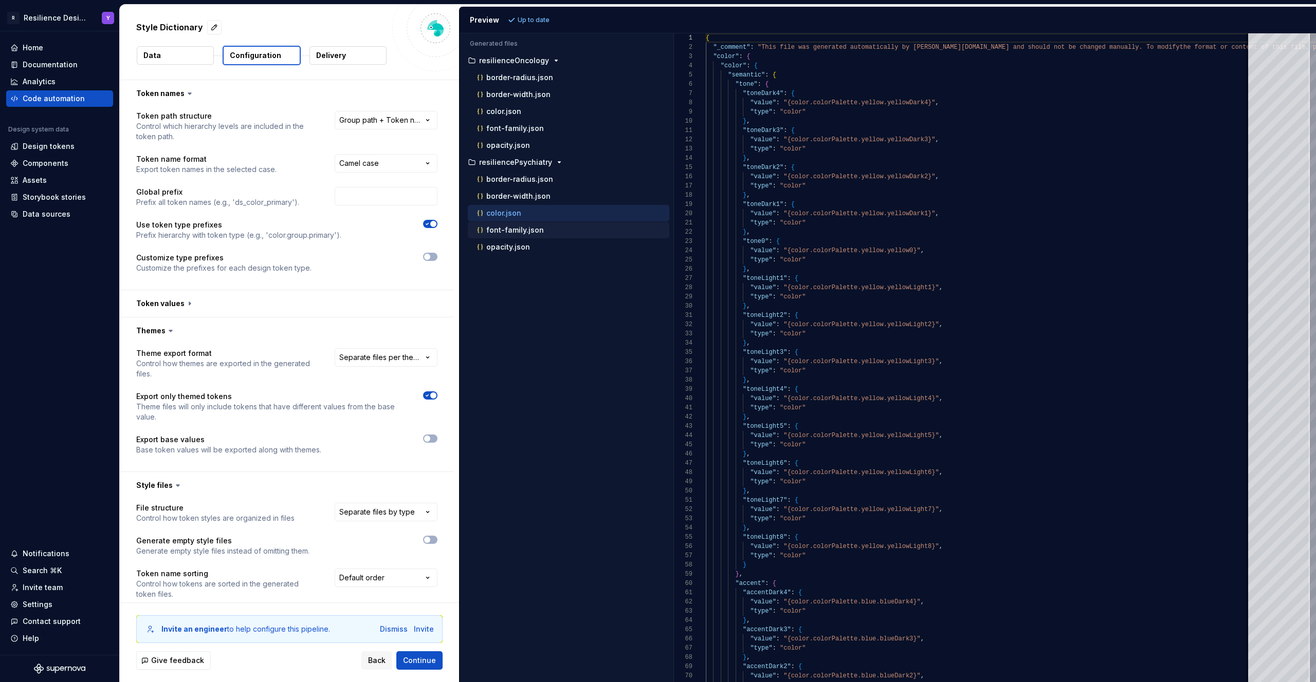
click at [549, 237] on div "font-family.json" at bounding box center [568, 230] width 201 height 16
click at [546, 229] on div "font-family.json" at bounding box center [572, 230] width 194 height 10
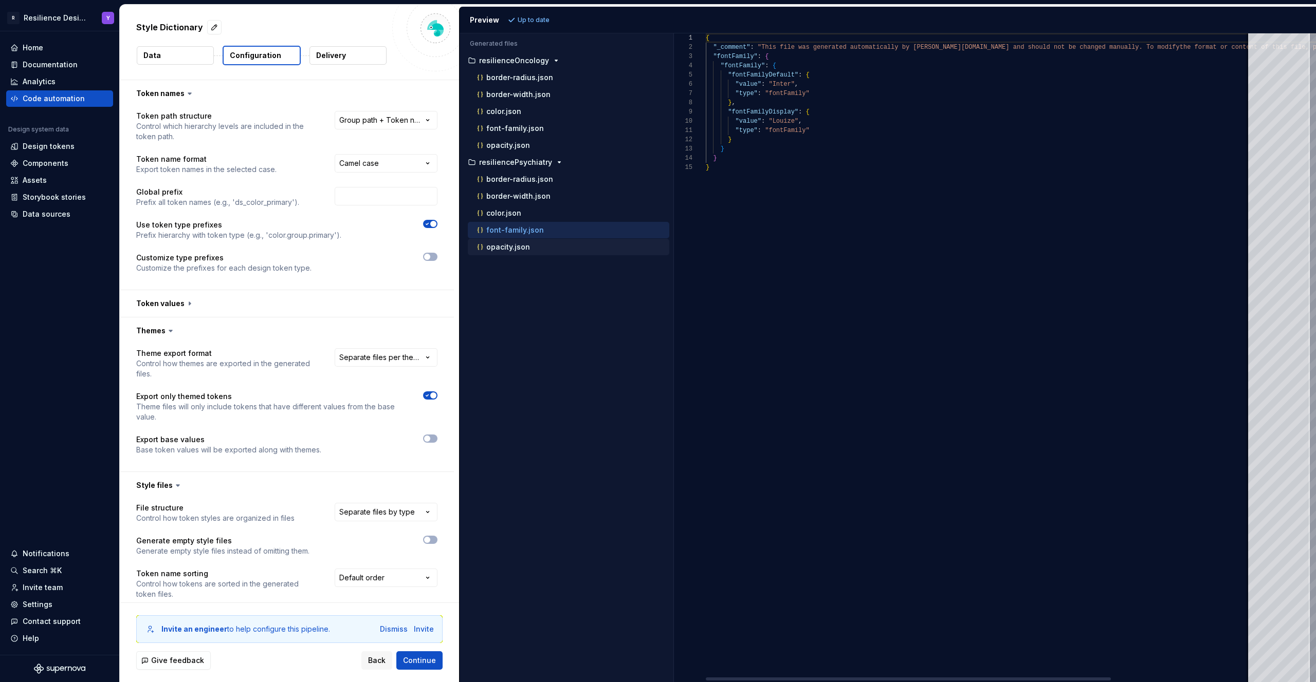
click at [548, 246] on div "opacity.json" at bounding box center [572, 247] width 194 height 10
click at [548, 77] on p "border-radius.json" at bounding box center [519, 77] width 67 height 8
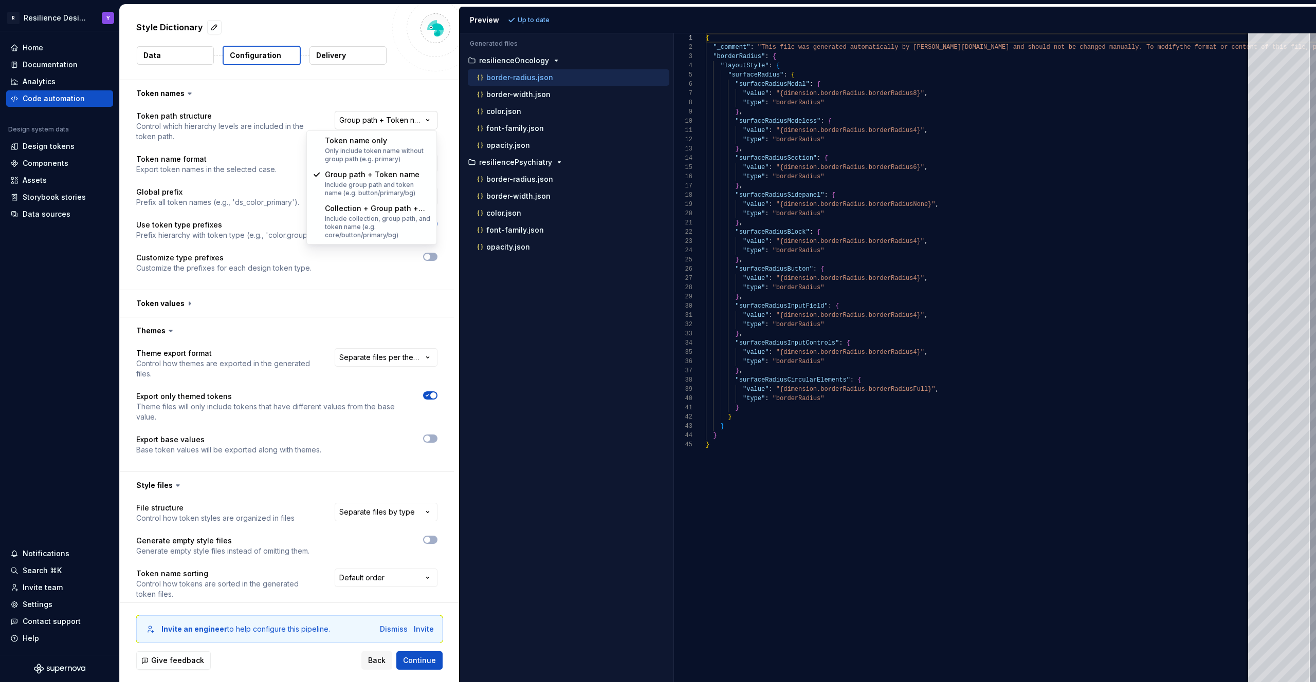
click at [416, 123] on html "**********" at bounding box center [658, 341] width 1316 height 682
click at [299, 313] on html "**********" at bounding box center [658, 341] width 1316 height 682
click at [341, 57] on p "Delivery" at bounding box center [331, 55] width 30 height 10
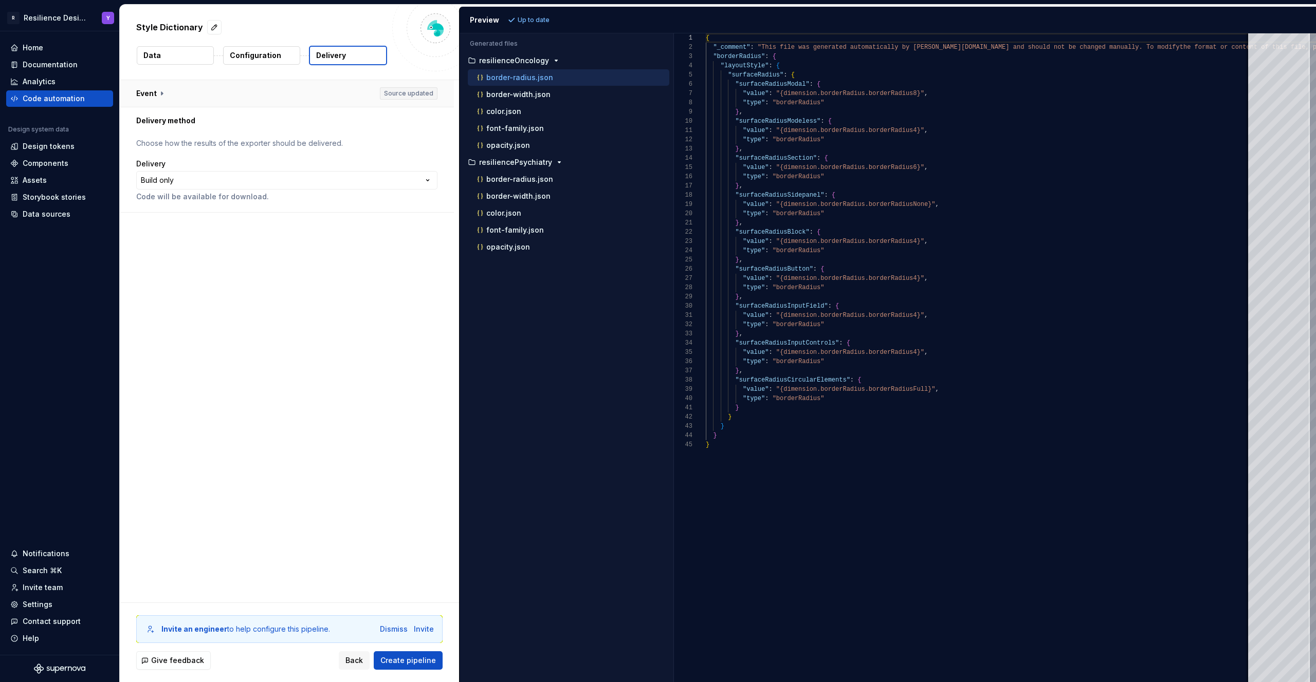
click at [265, 98] on button "button" at bounding box center [287, 93] width 334 height 27
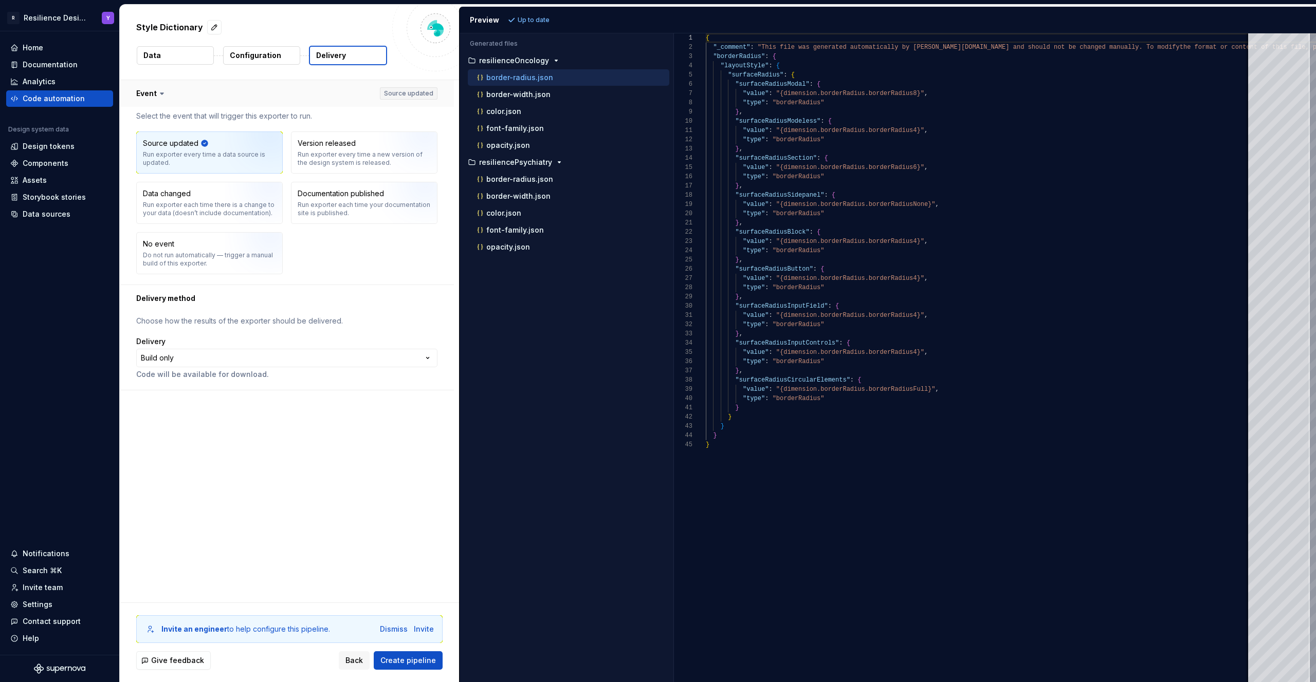
click at [265, 98] on button "button" at bounding box center [287, 93] width 334 height 27
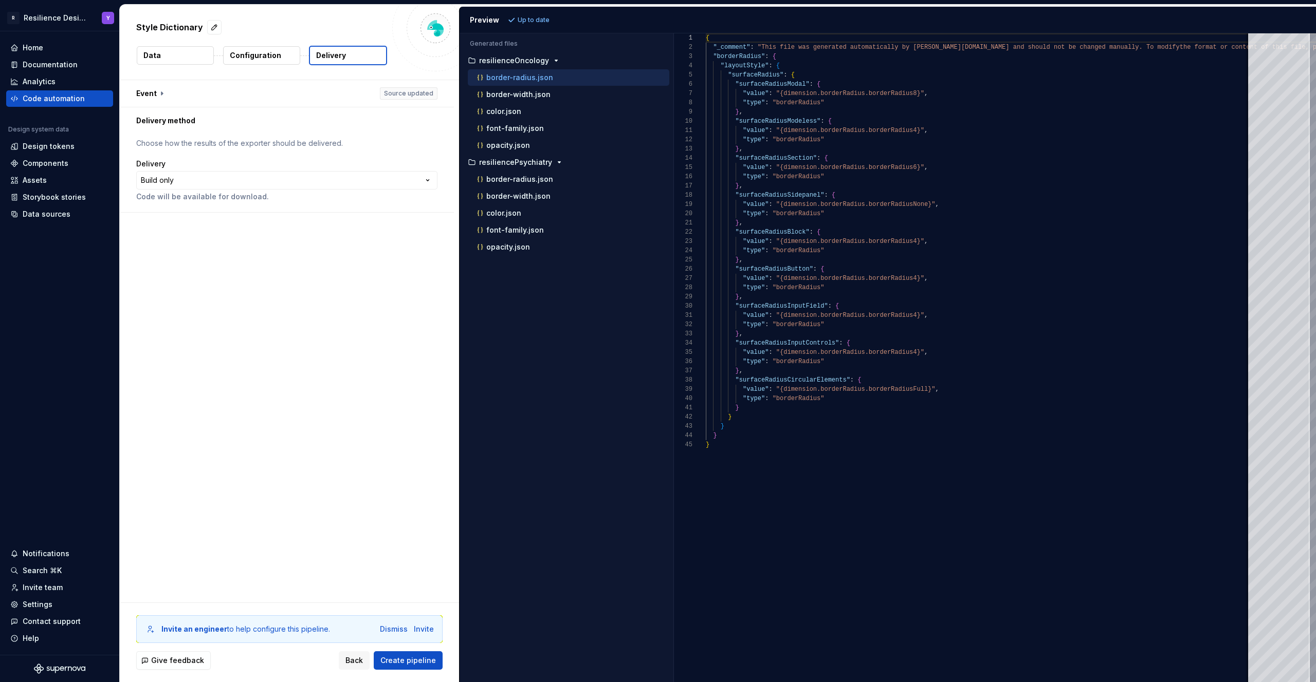
click at [298, 51] on button "Configuration" at bounding box center [261, 55] width 77 height 18
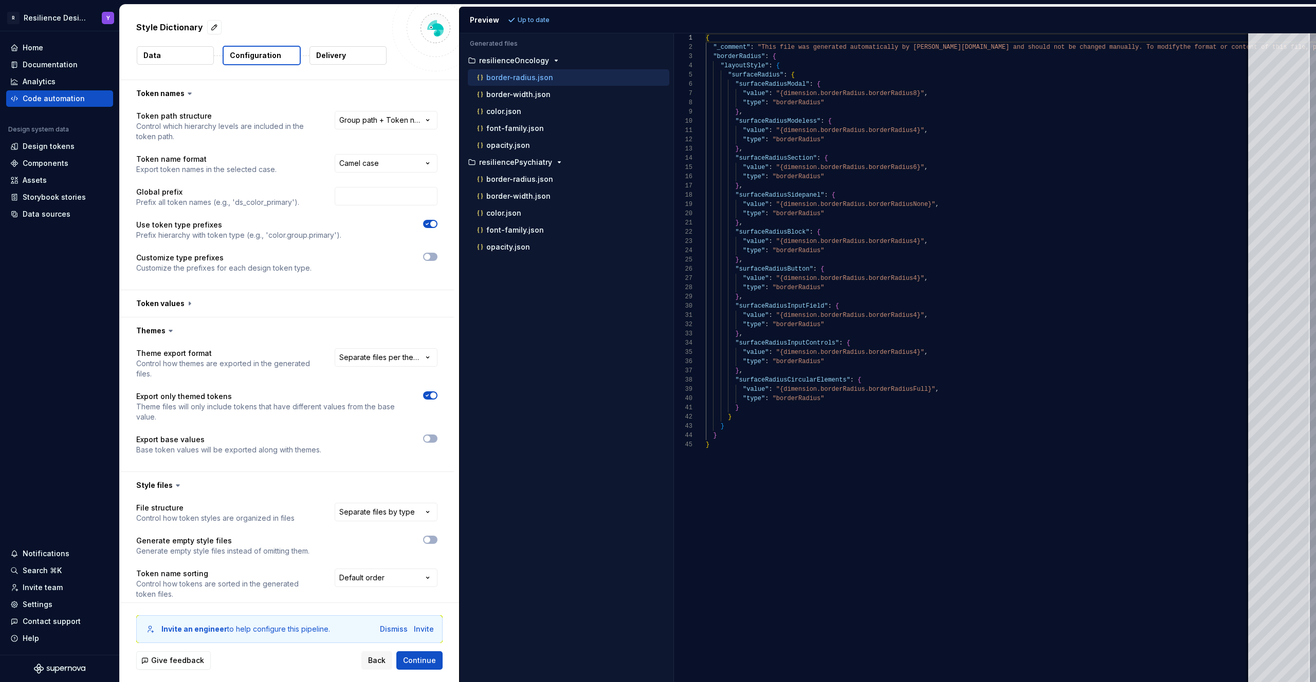
click at [233, 367] on p "Control how themes are exported in the generated files." at bounding box center [226, 369] width 180 height 21
click at [362, 357] on html "**********" at bounding box center [658, 341] width 1316 height 682
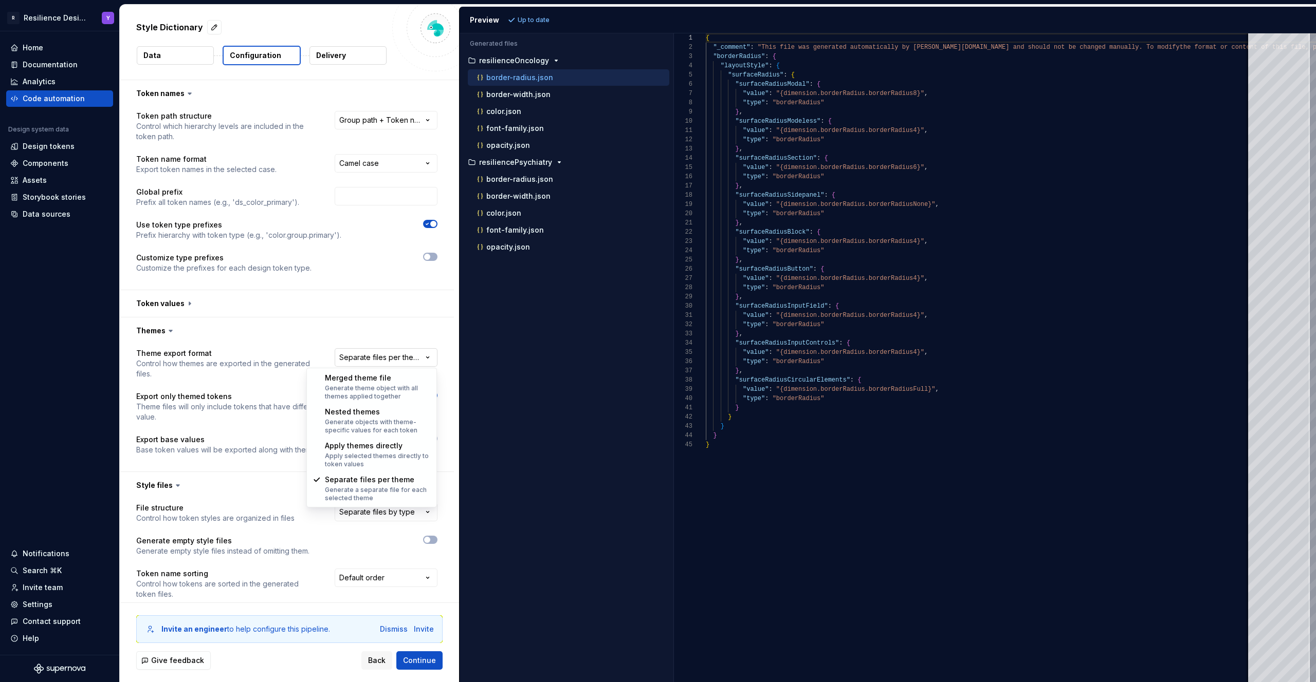
click at [362, 357] on html "**********" at bounding box center [658, 341] width 1316 height 682
click at [484, 457] on html "**********" at bounding box center [658, 341] width 1316 height 682
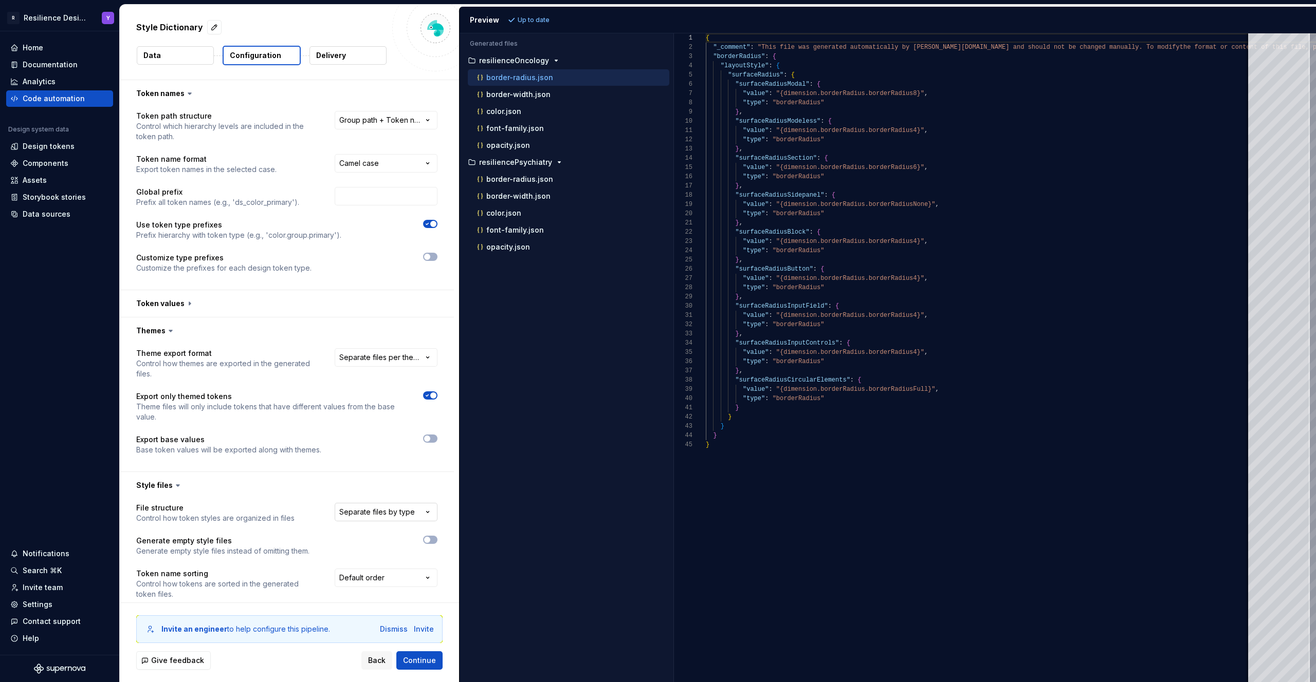
click at [404, 519] on html "**********" at bounding box center [658, 341] width 1316 height 682
click at [560, 97] on html "**********" at bounding box center [658, 341] width 1316 height 682
click at [548, 114] on div "color.json" at bounding box center [572, 111] width 194 height 10
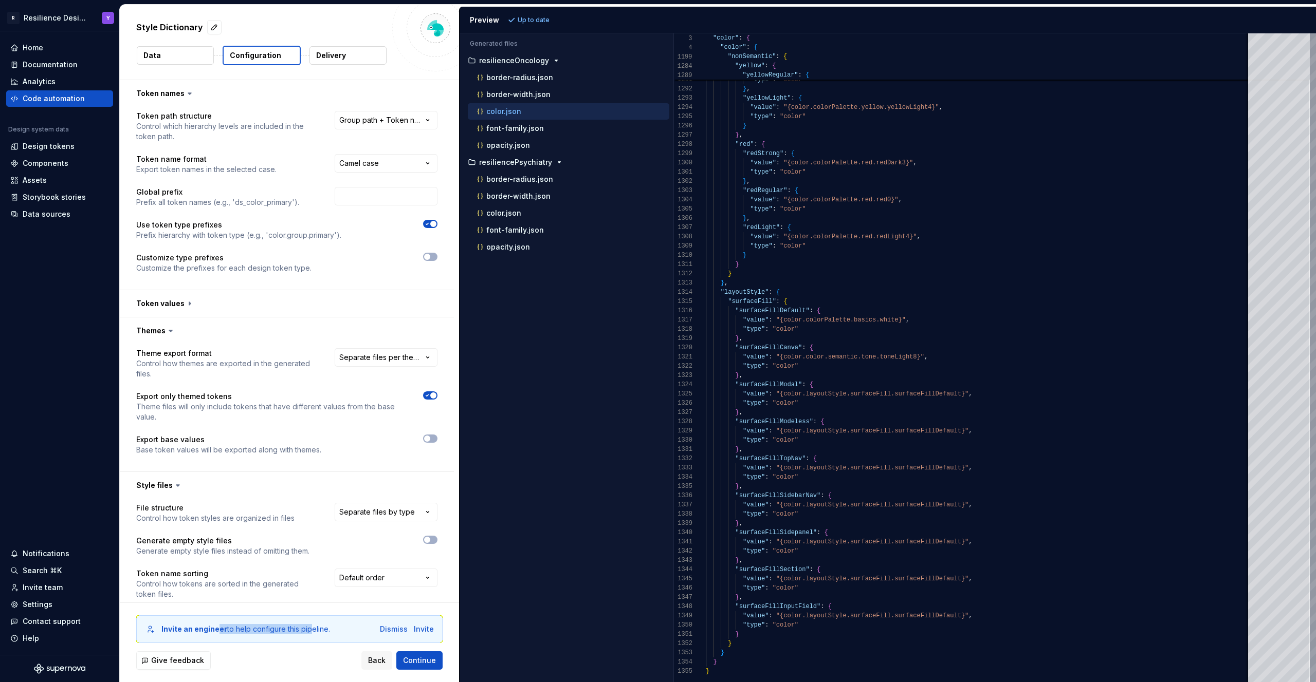
drag, startPoint x: 218, startPoint y: 631, endPoint x: 308, endPoint y: 626, distance: 90.0
click at [308, 626] on div "Invite an engineer to help configure this pipeline." at bounding box center [245, 629] width 169 height 10
click at [341, 626] on div "Invite an engineer to help configure this pipeline." at bounding box center [267, 629] width 212 height 10
click at [369, 574] on html "**********" at bounding box center [658, 341] width 1316 height 682
click at [395, 578] on html "**********" at bounding box center [658, 341] width 1316 height 682
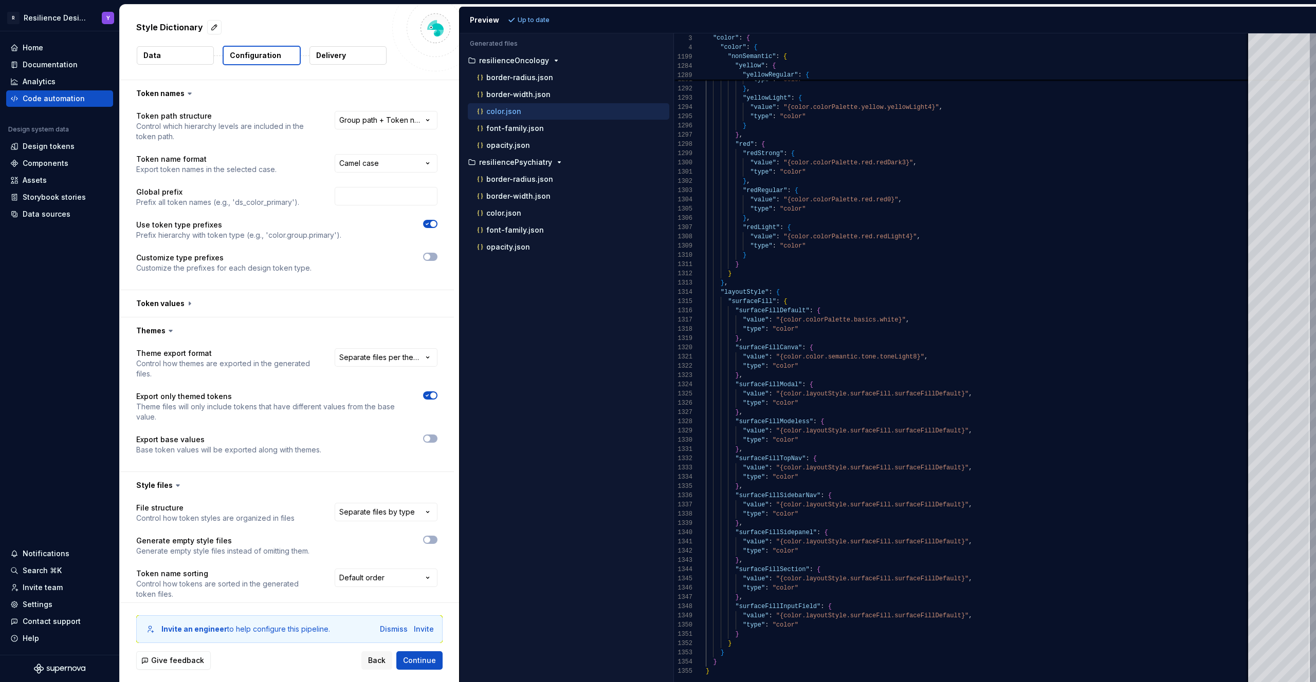
click at [342, 45] on div "Style Dictionary Data Configuration Delivery" at bounding box center [289, 42] width 339 height 75
click at [340, 59] on p "Delivery" at bounding box center [331, 55] width 30 height 10
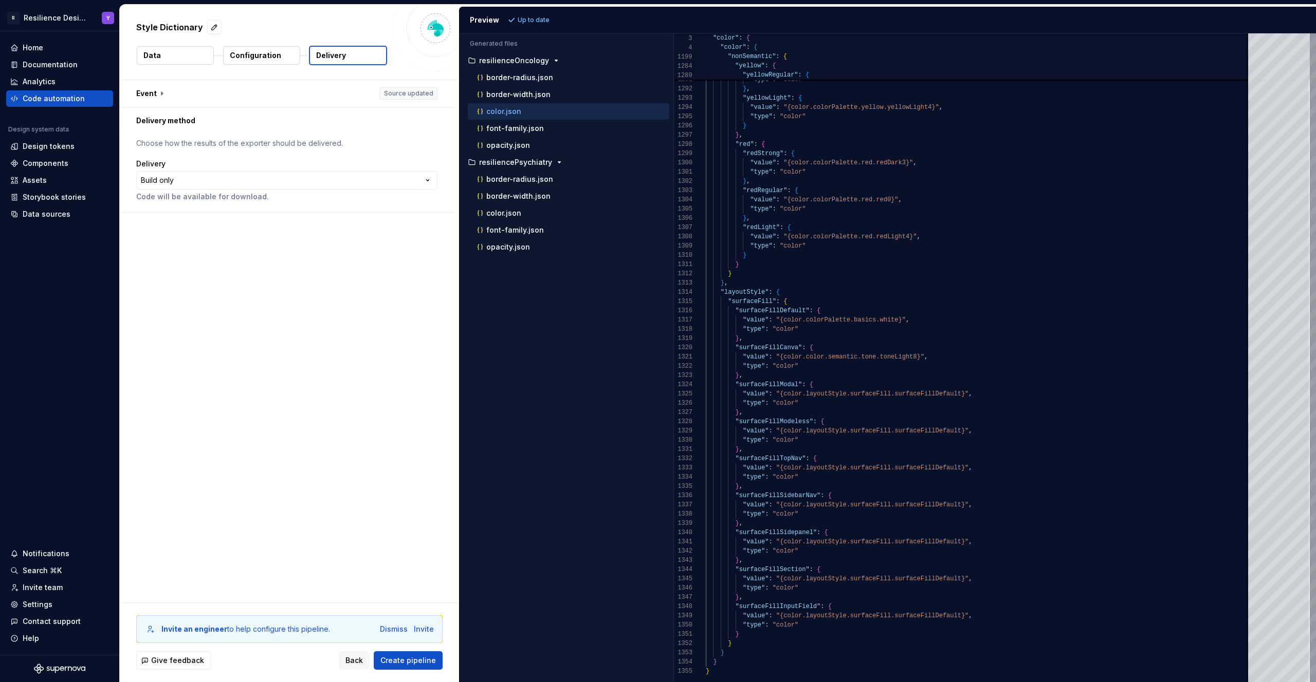
click at [162, 55] on button "Data" at bounding box center [175, 55] width 77 height 18
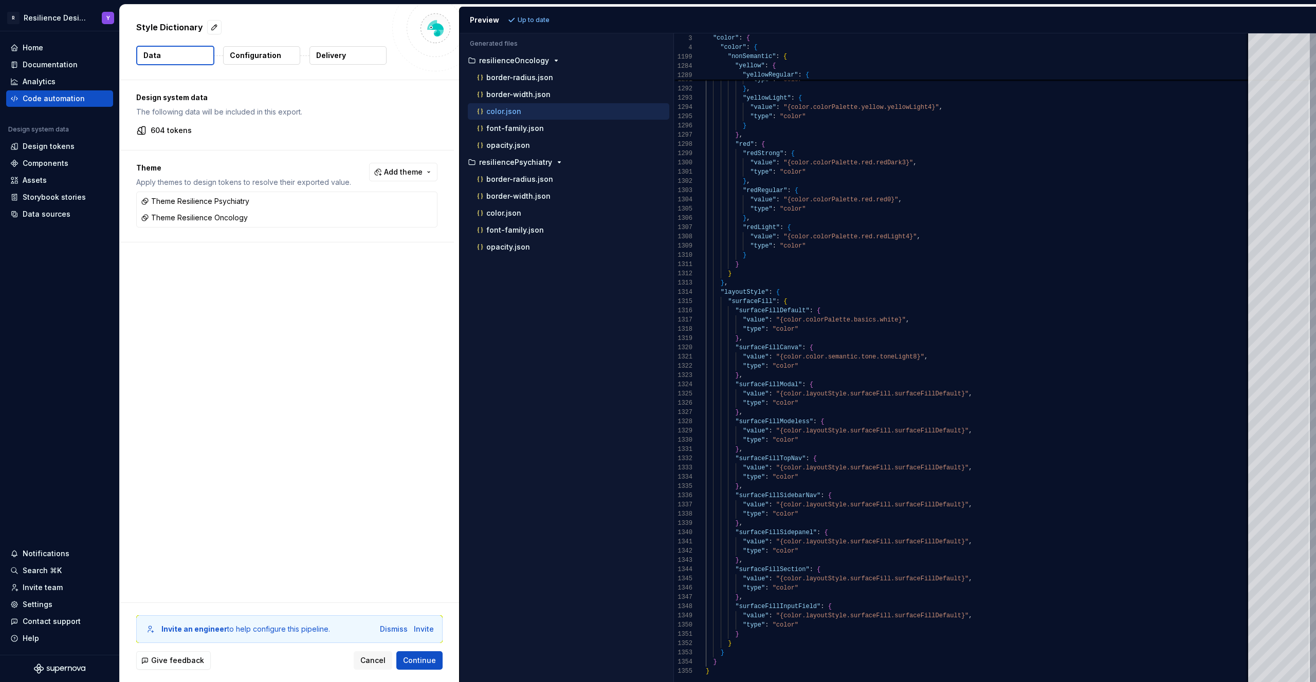
click at [282, 57] on button "Configuration" at bounding box center [261, 55] width 77 height 18
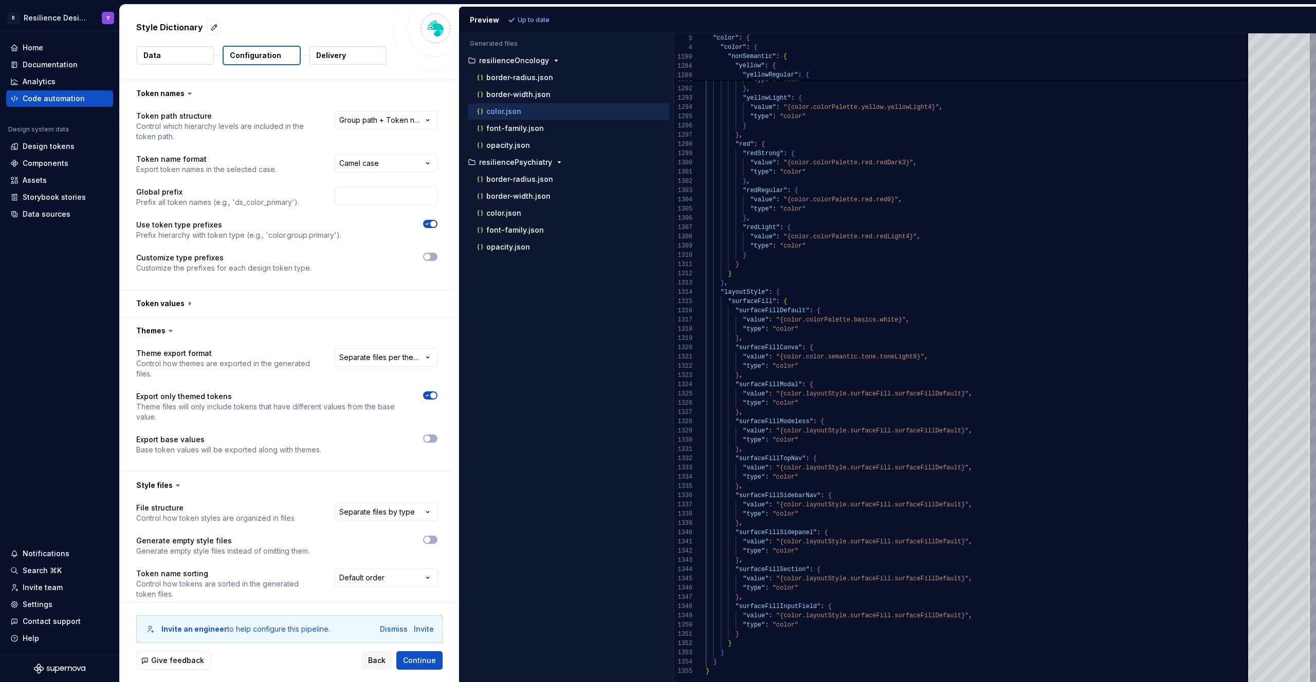
click at [201, 60] on button "Data" at bounding box center [175, 55] width 77 height 18
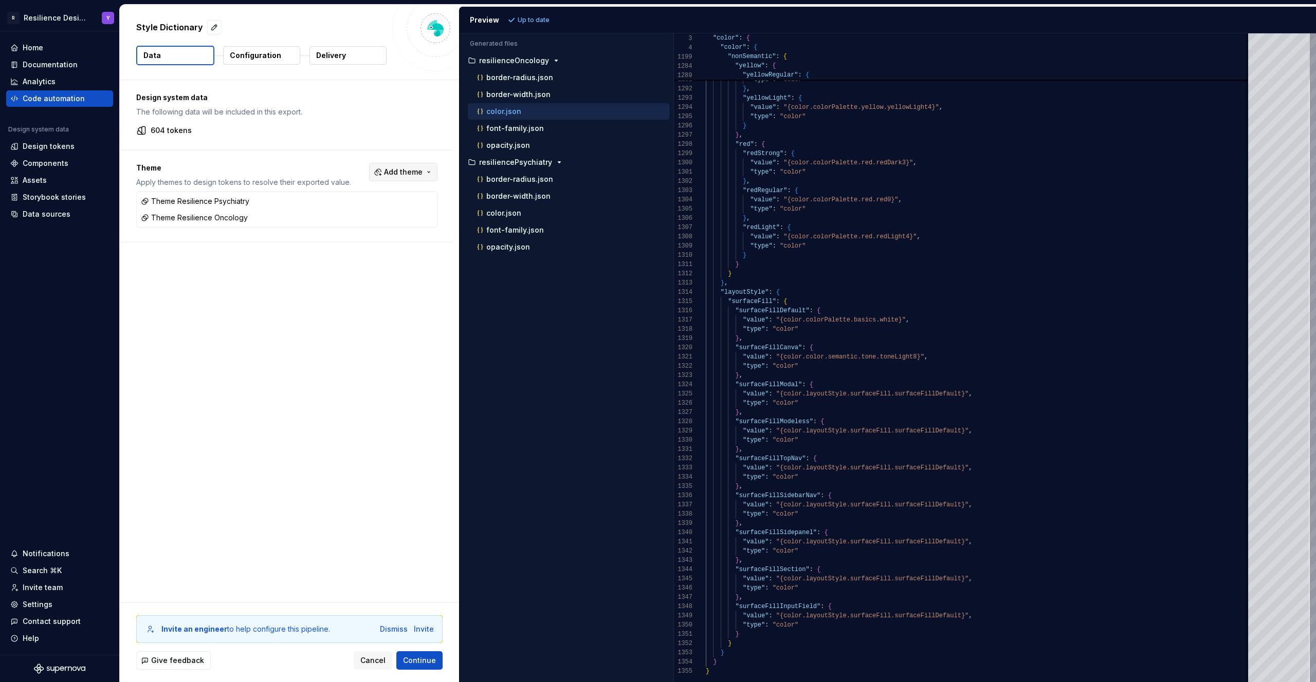
click at [408, 181] on button "Add theme" at bounding box center [403, 172] width 68 height 18
click at [329, 145] on html "R Resilience Design System Y Home Documentation Analytics Code automation Desig…" at bounding box center [658, 341] width 1316 height 682
click at [254, 54] on p "Configuration" at bounding box center [255, 55] width 51 height 10
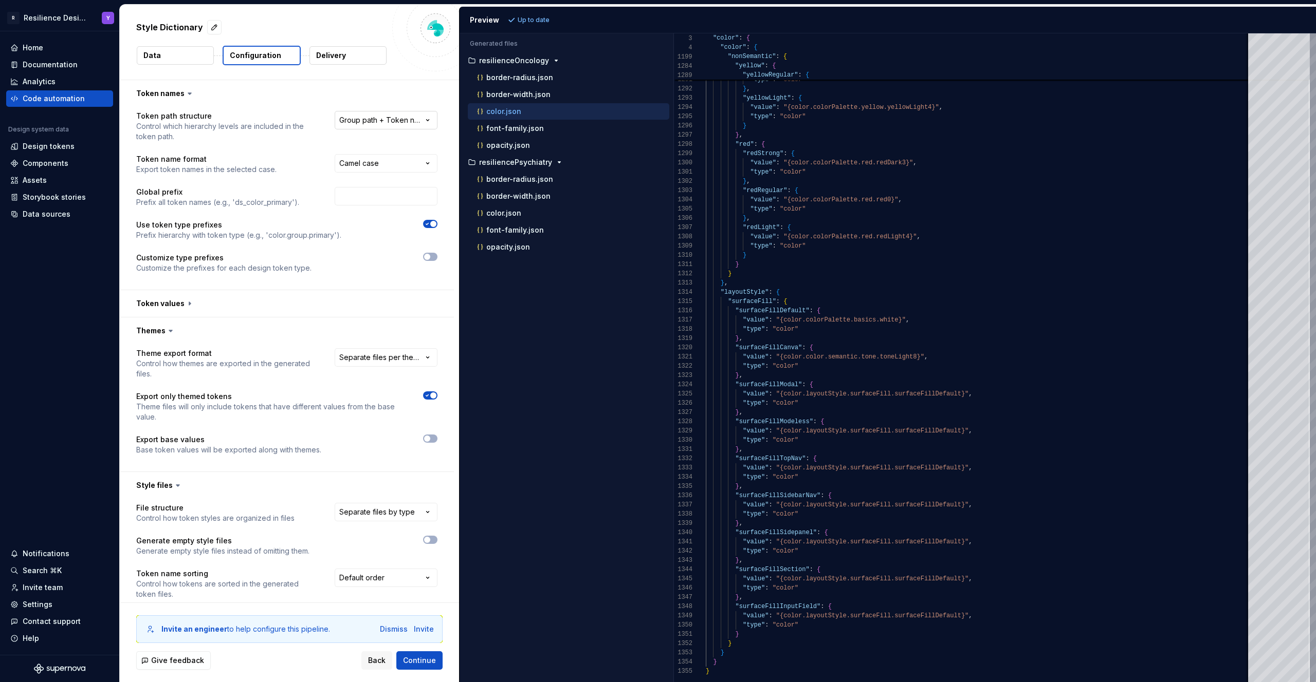
click at [381, 119] on html "**********" at bounding box center [658, 341] width 1316 height 682
click at [264, 93] on html "**********" at bounding box center [658, 341] width 1316 height 682
click at [367, 164] on html "**********" at bounding box center [658, 341] width 1316 height 682
click at [344, 204] on input "text" at bounding box center [386, 196] width 103 height 18
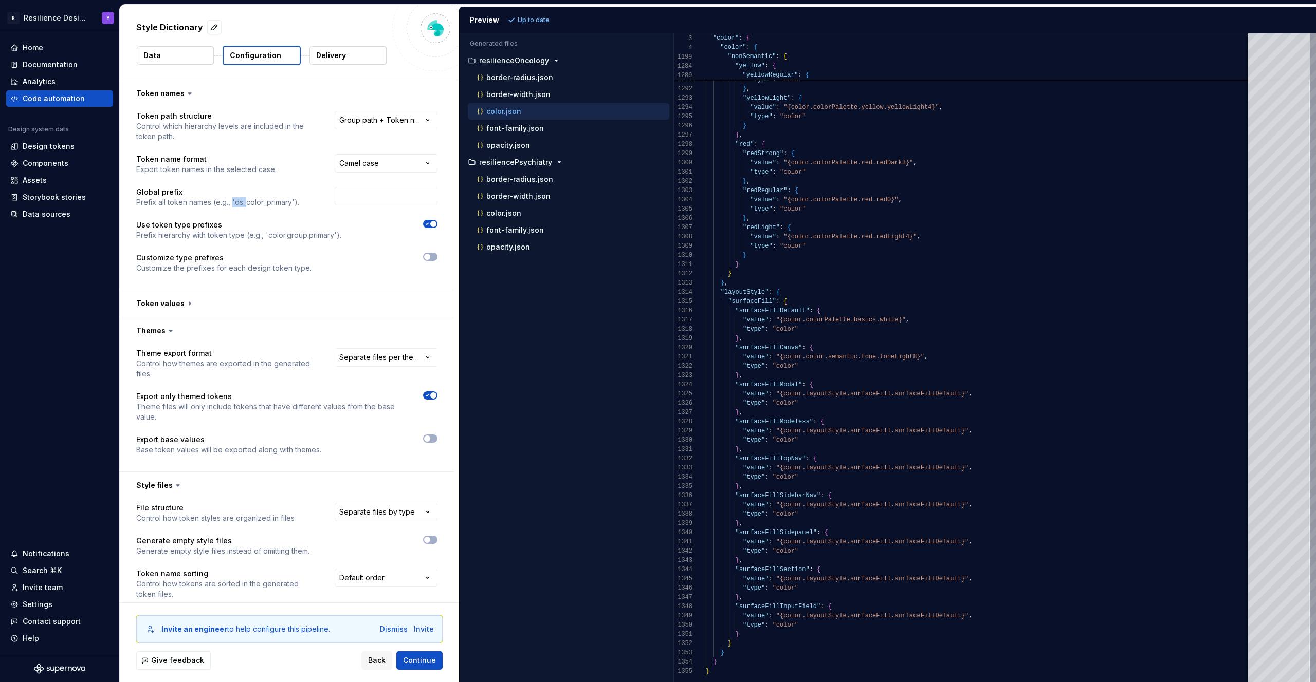
drag, startPoint x: 232, startPoint y: 202, endPoint x: 247, endPoint y: 203, distance: 14.4
click at [246, 203] on p "Prefix all token names (e.g., 'ds_color_primary')." at bounding box center [217, 202] width 163 height 10
drag, startPoint x: 277, startPoint y: 235, endPoint x: 308, endPoint y: 236, distance: 30.9
click at [308, 236] on p "Prefix hierarchy with token type (e.g., 'color.group.primary')." at bounding box center [238, 235] width 205 height 10
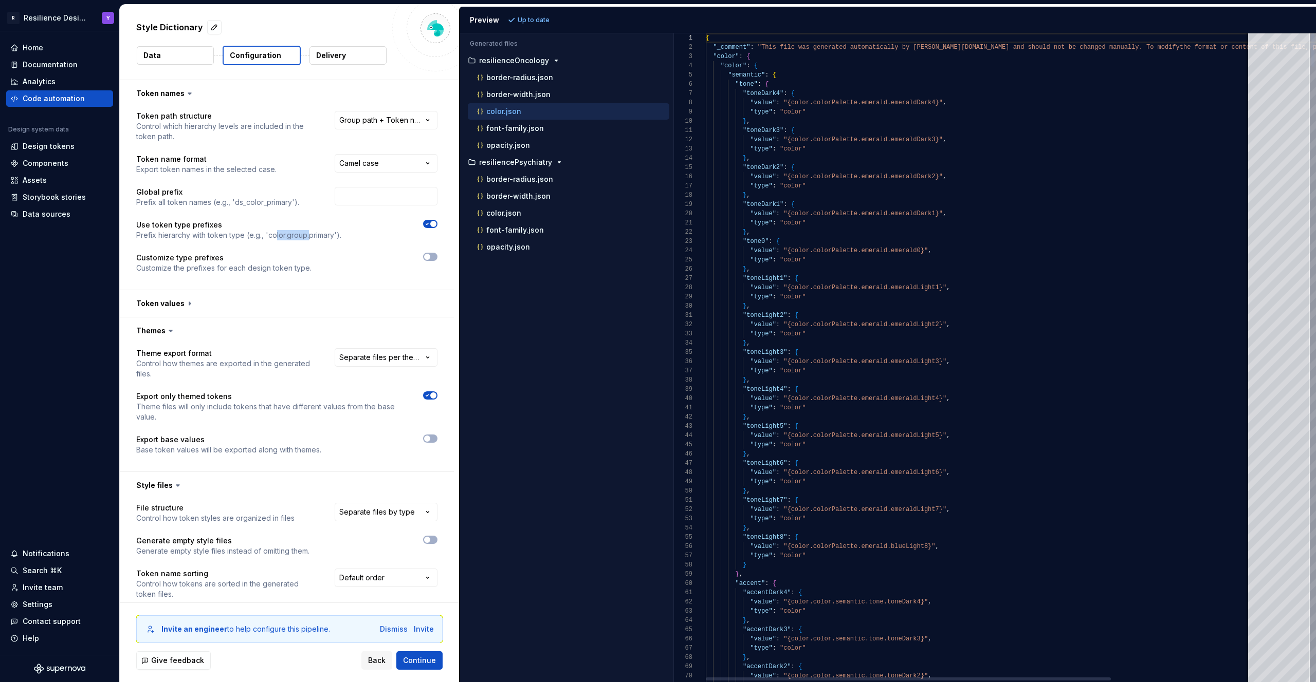
click at [430, 231] on div at bounding box center [399, 230] width 78 height 21
click at [428, 224] on icon "button" at bounding box center [427, 224] width 8 height 6
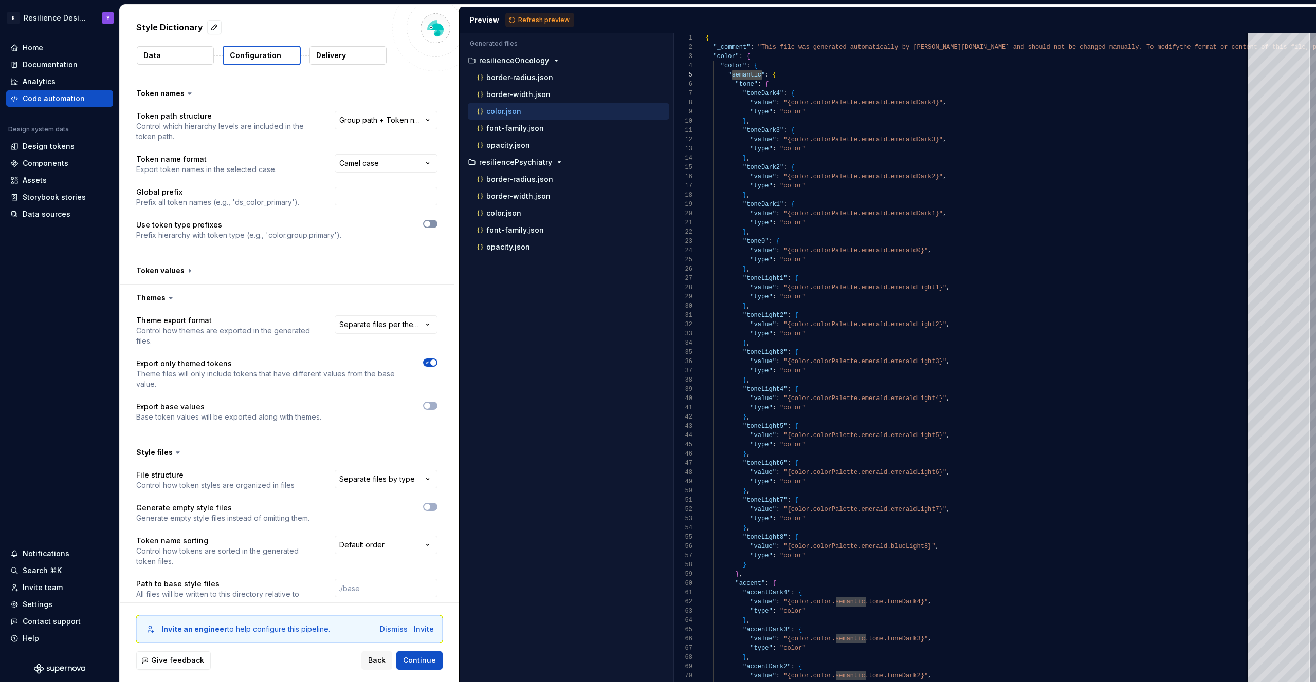
click at [425, 226] on span "button" at bounding box center [427, 224] width 6 height 6
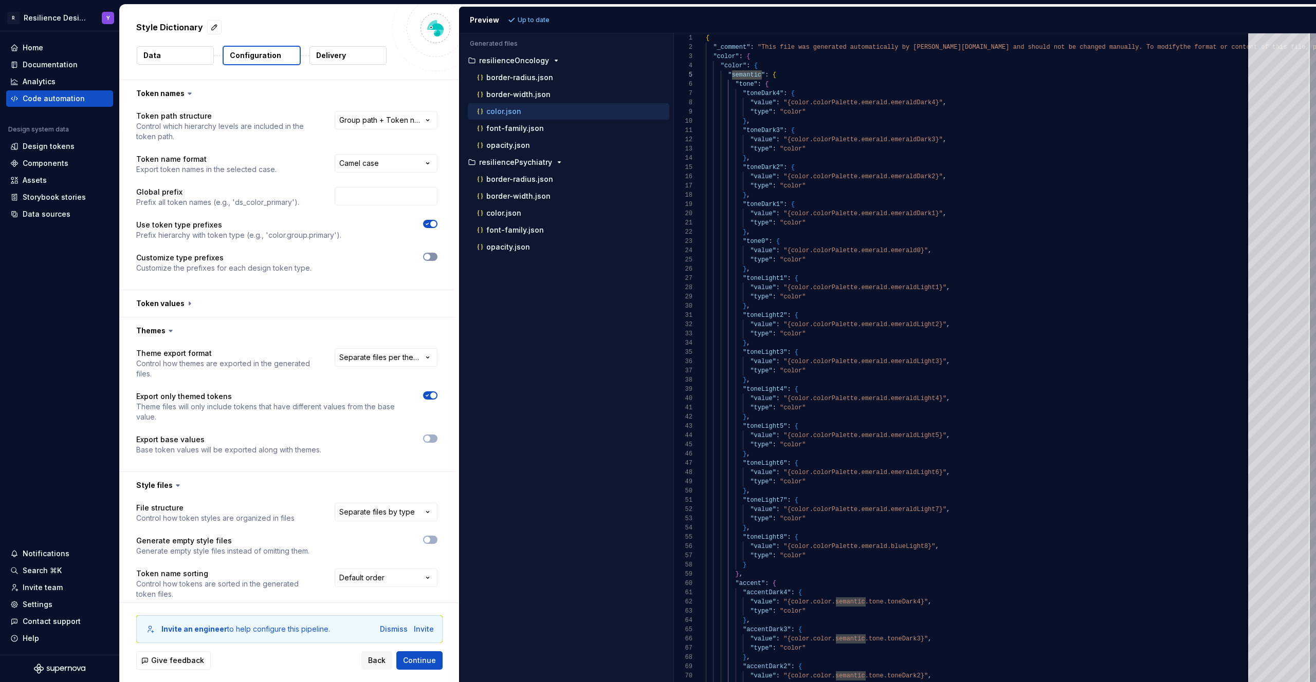
click at [428, 256] on span "button" at bounding box center [427, 257] width 6 height 6
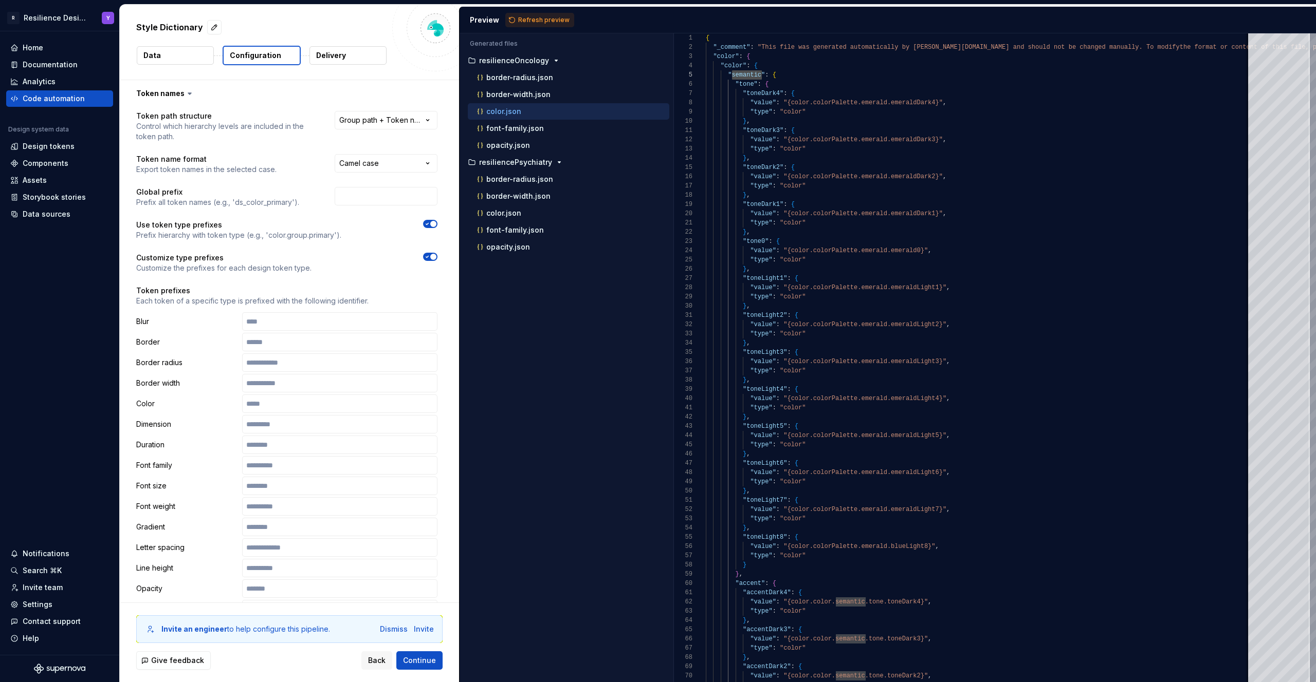
click at [428, 256] on icon "button" at bounding box center [427, 257] width 3 height 2
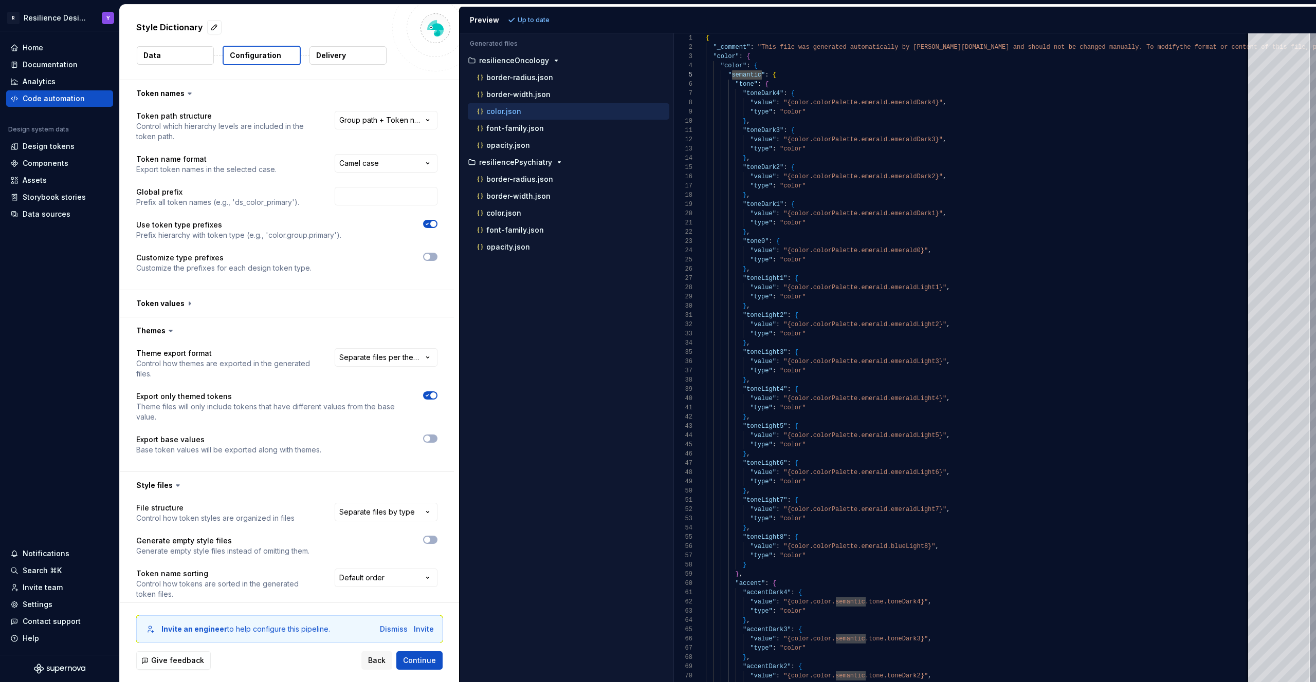
click at [428, 223] on icon "button" at bounding box center [427, 224] width 8 height 6
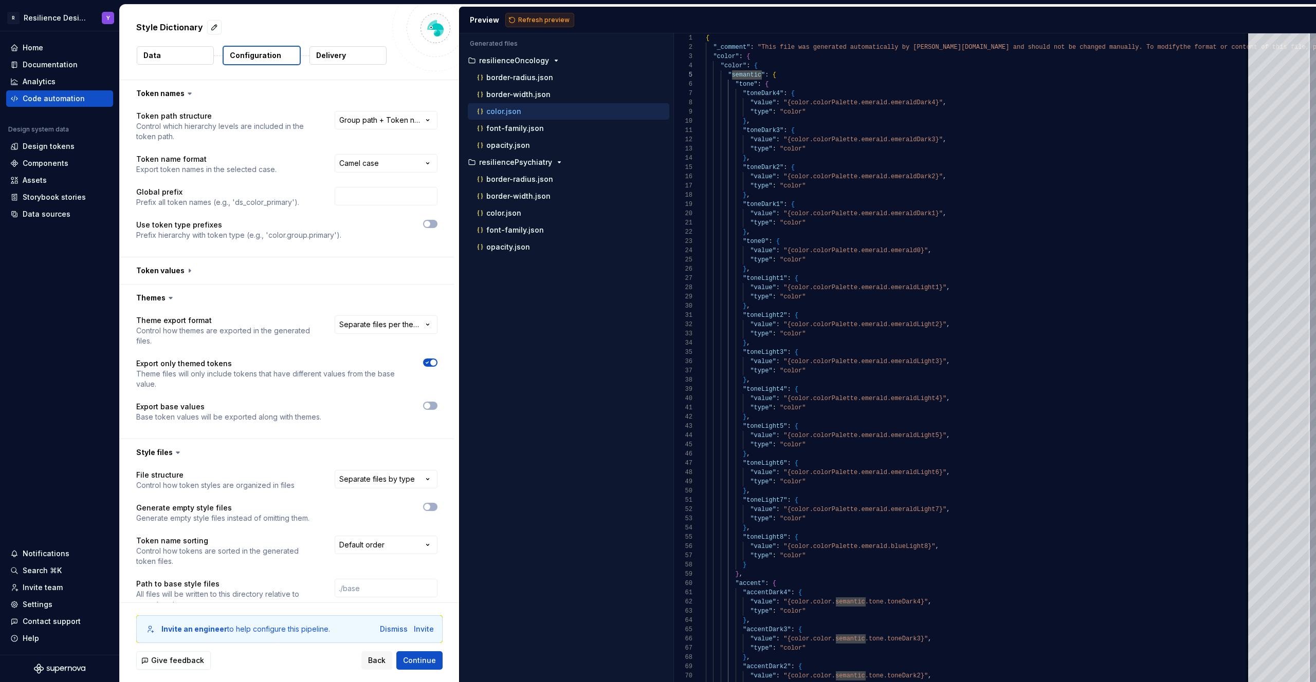
click at [544, 14] on button "Refresh preview" at bounding box center [539, 20] width 69 height 14
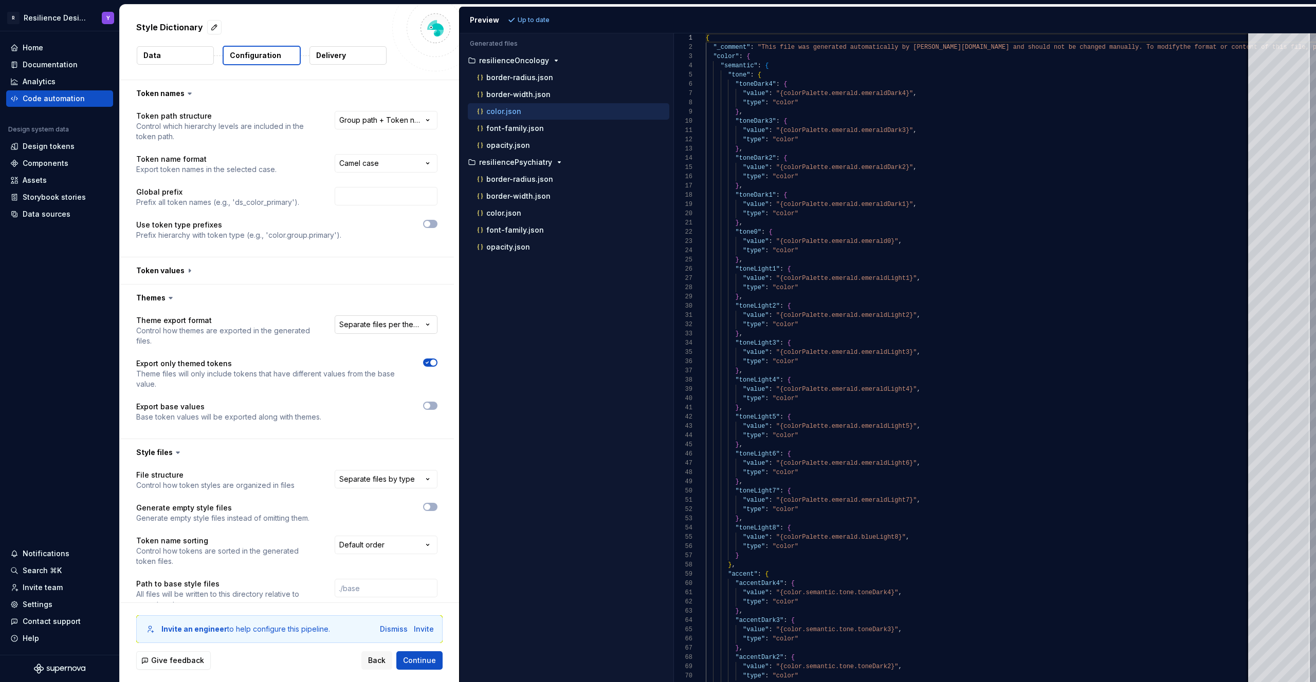
click at [400, 316] on html "**********" at bounding box center [658, 341] width 1316 height 682
click at [244, 344] on html "**********" at bounding box center [658, 341] width 1316 height 682
click at [427, 365] on icon "button" at bounding box center [427, 363] width 8 height 6
click at [540, 16] on span "Refresh preview" at bounding box center [543, 20] width 51 height 8
type textarea "**********"
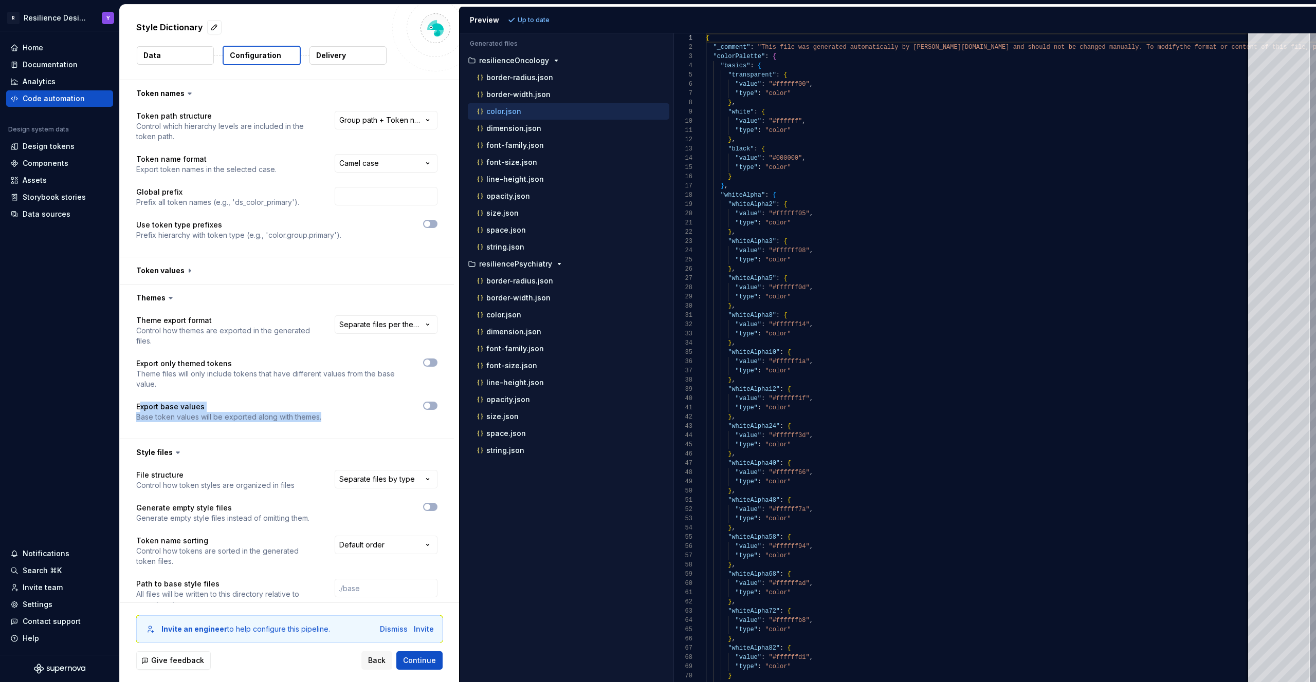
drag, startPoint x: 142, startPoint y: 406, endPoint x: 337, endPoint y: 421, distance: 195.3
click at [337, 421] on div "Export base values Base token values will be exported along with themes." at bounding box center [286, 412] width 301 height 21
click at [406, 443] on button "button" at bounding box center [287, 452] width 334 height 27
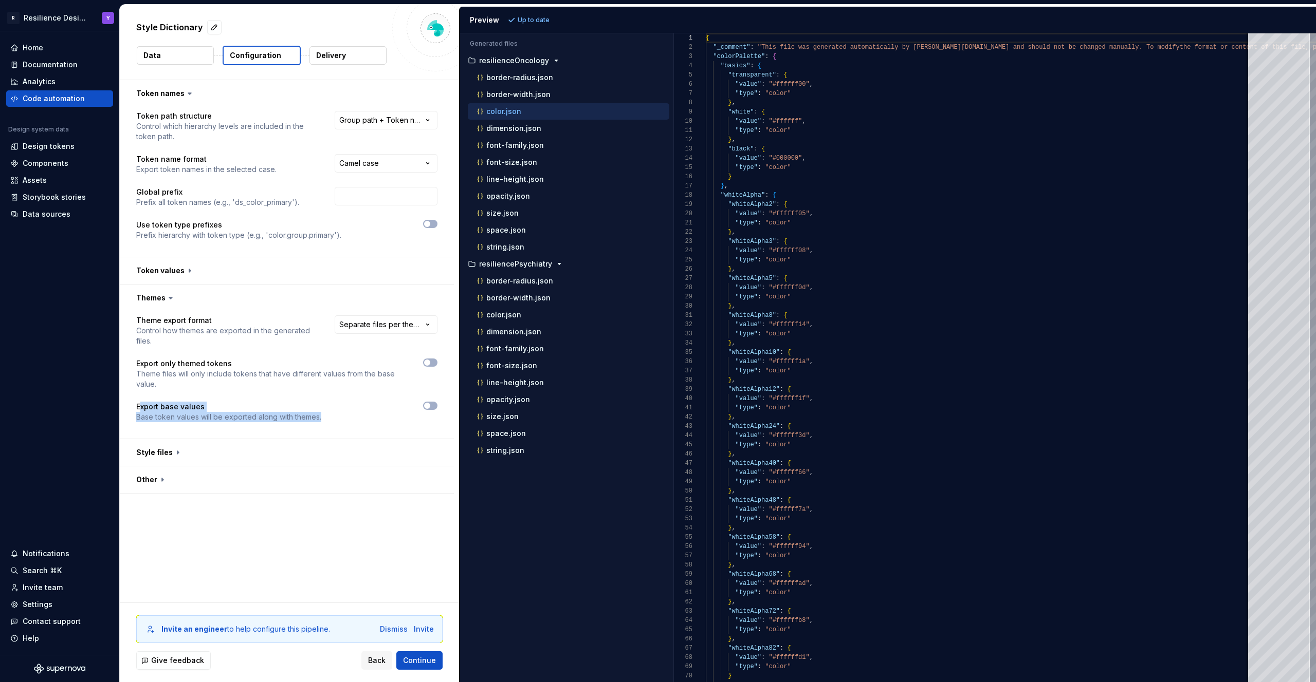
click at [372, 435] on div "**********" at bounding box center [287, 374] width 334 height 127
click at [352, 453] on button "button" at bounding box center [287, 452] width 334 height 27
